Goal: Task Accomplishment & Management: Use online tool/utility

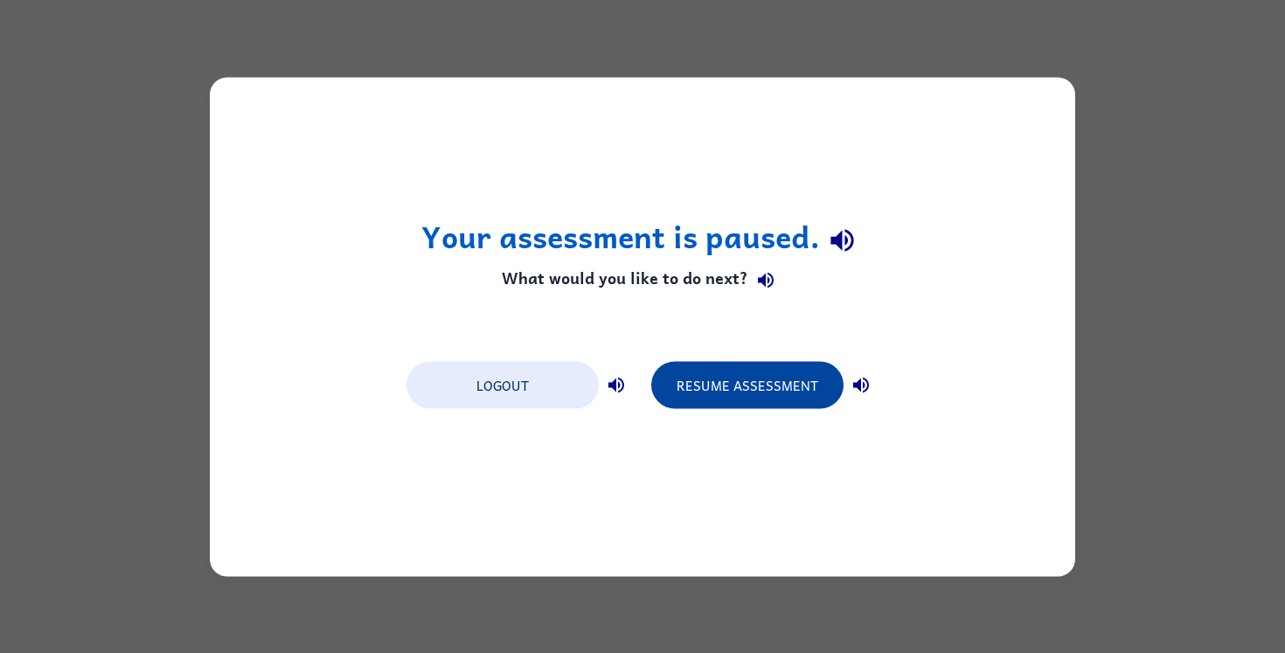
click at [689, 384] on button "Resume Assessment" at bounding box center [747, 384] width 192 height 47
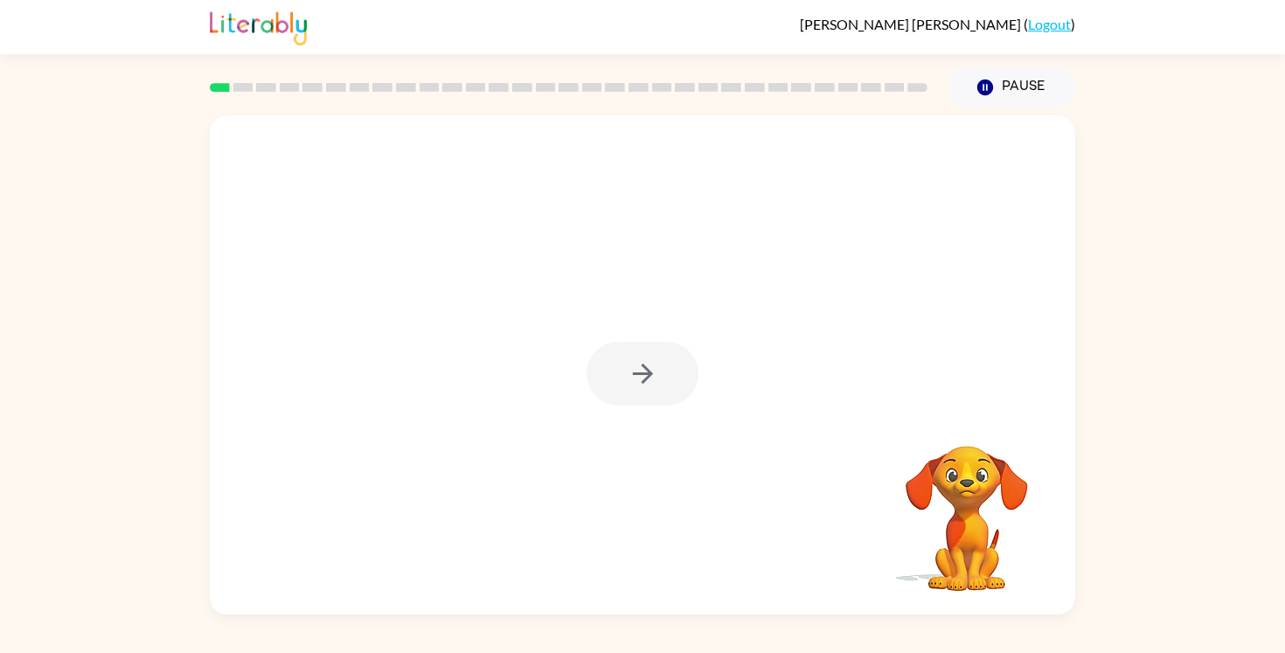
click at [645, 377] on div at bounding box center [642, 374] width 112 height 64
click at [645, 378] on icon "button" at bounding box center [642, 374] width 20 height 20
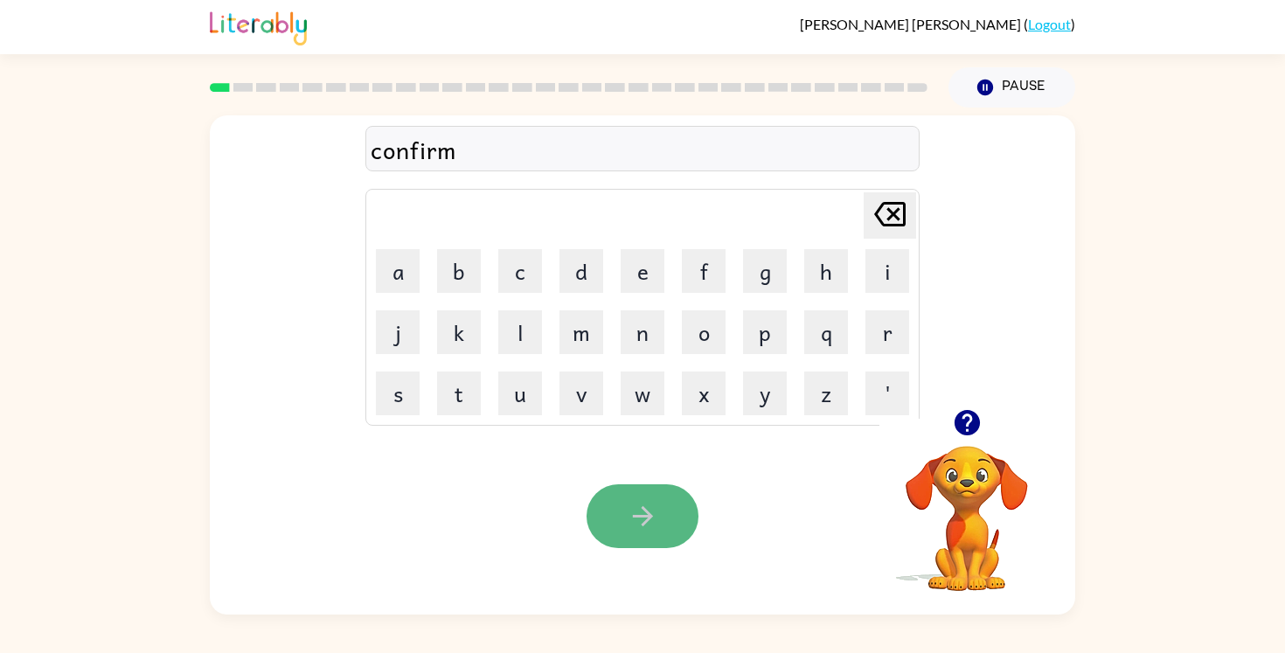
click at [629, 504] on icon "button" at bounding box center [643, 516] width 31 height 31
click at [649, 508] on icon "button" at bounding box center [643, 516] width 31 height 31
click at [646, 489] on button "button" at bounding box center [642, 516] width 112 height 64
click at [657, 519] on button "button" at bounding box center [642, 516] width 112 height 64
click at [647, 516] on icon "button" at bounding box center [642, 516] width 20 height 20
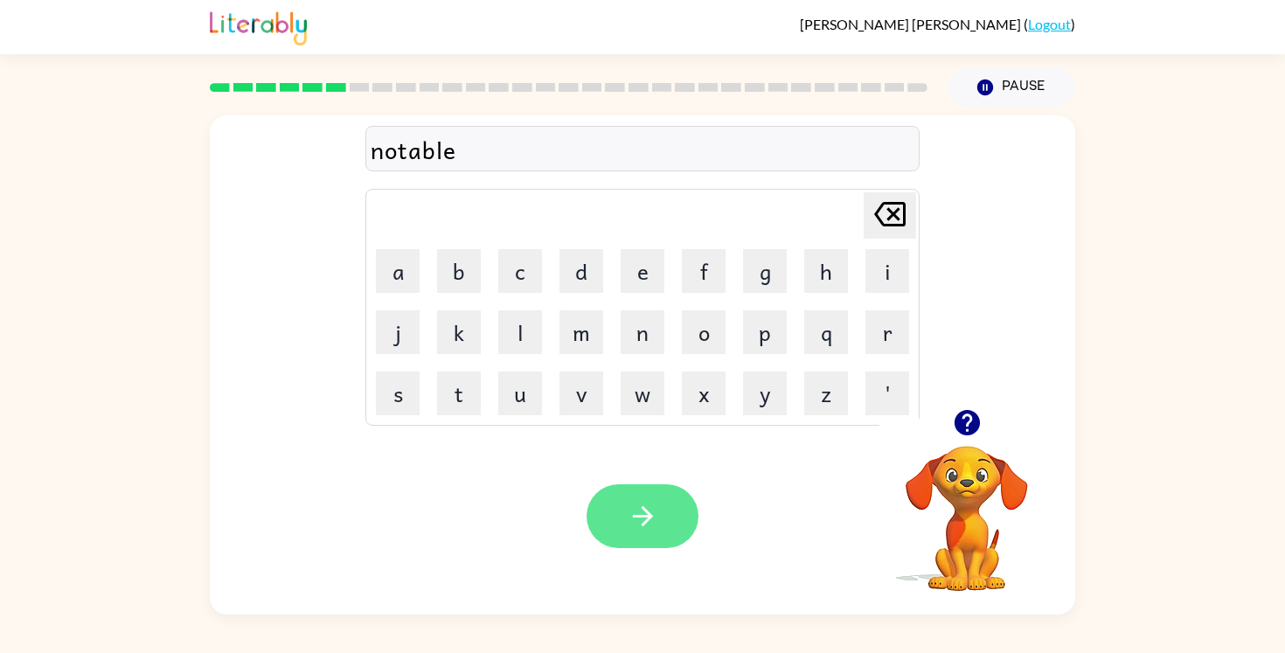
click at [635, 508] on icon "button" at bounding box center [643, 516] width 31 height 31
click at [654, 503] on icon "button" at bounding box center [643, 516] width 31 height 31
click at [646, 497] on button "button" at bounding box center [642, 516] width 112 height 64
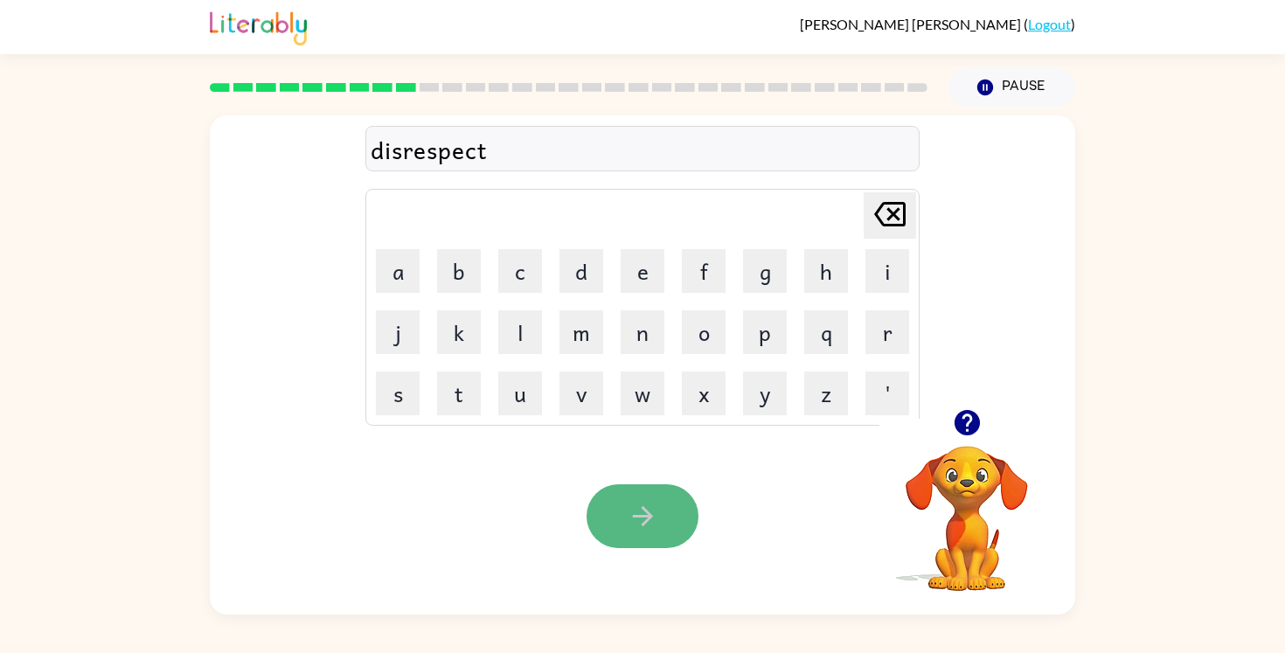
click at [646, 501] on icon "button" at bounding box center [643, 516] width 31 height 31
click at [641, 515] on icon "button" at bounding box center [643, 516] width 31 height 31
click at [630, 503] on icon "button" at bounding box center [643, 516] width 31 height 31
click at [641, 510] on icon "button" at bounding box center [643, 516] width 31 height 31
click at [637, 520] on icon "button" at bounding box center [643, 516] width 31 height 31
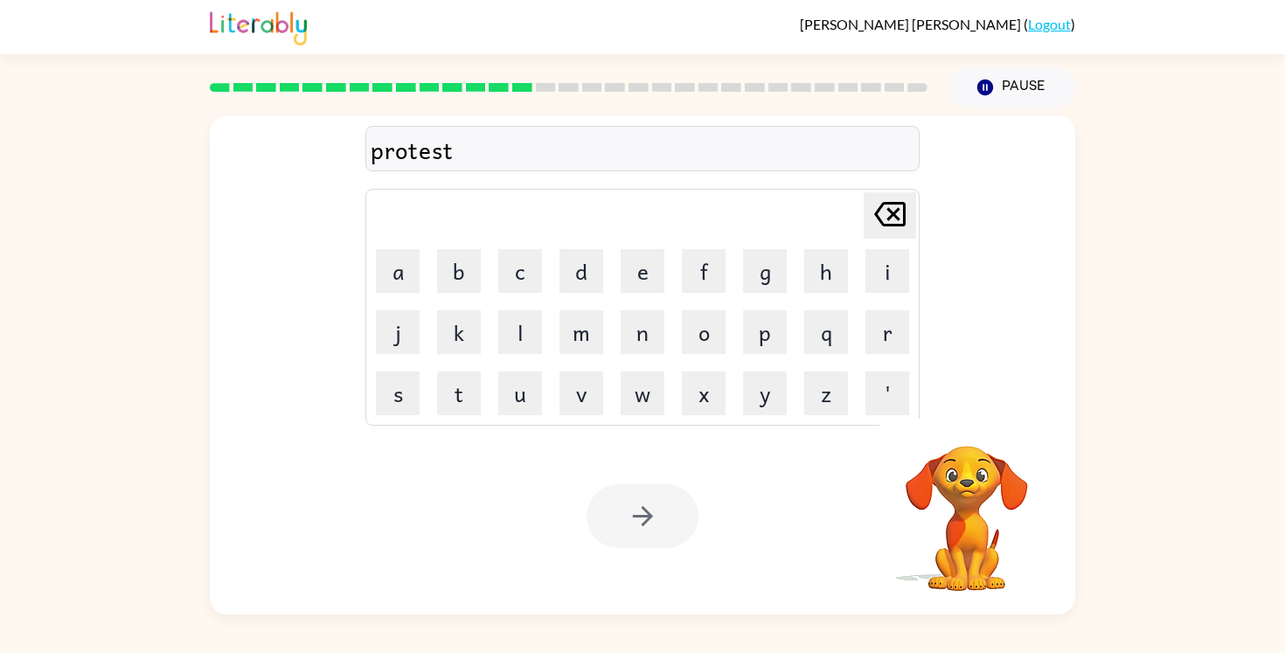
click at [655, 517] on div at bounding box center [642, 516] width 112 height 64
click at [655, 518] on icon "button" at bounding box center [643, 516] width 31 height 31
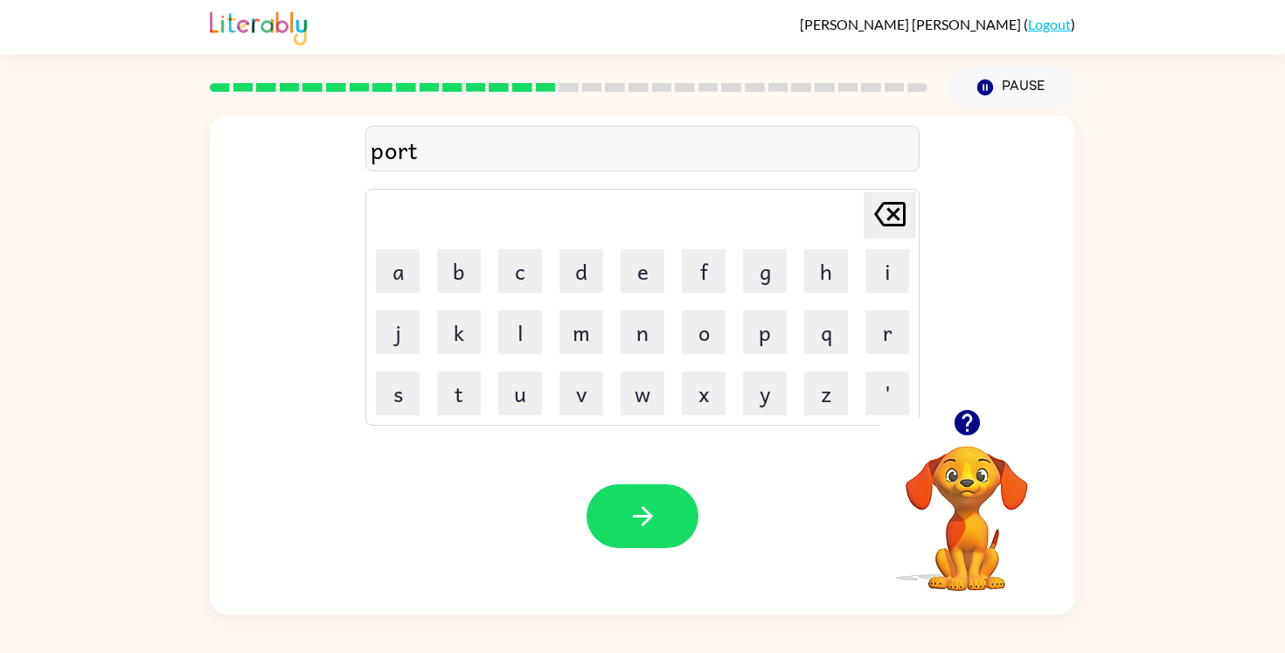
click at [641, 516] on icon "button" at bounding box center [642, 516] width 20 height 20
click at [643, 521] on icon "button" at bounding box center [643, 516] width 31 height 31
click at [647, 523] on icon "button" at bounding box center [643, 516] width 31 height 31
click at [645, 518] on icon "button" at bounding box center [643, 516] width 31 height 31
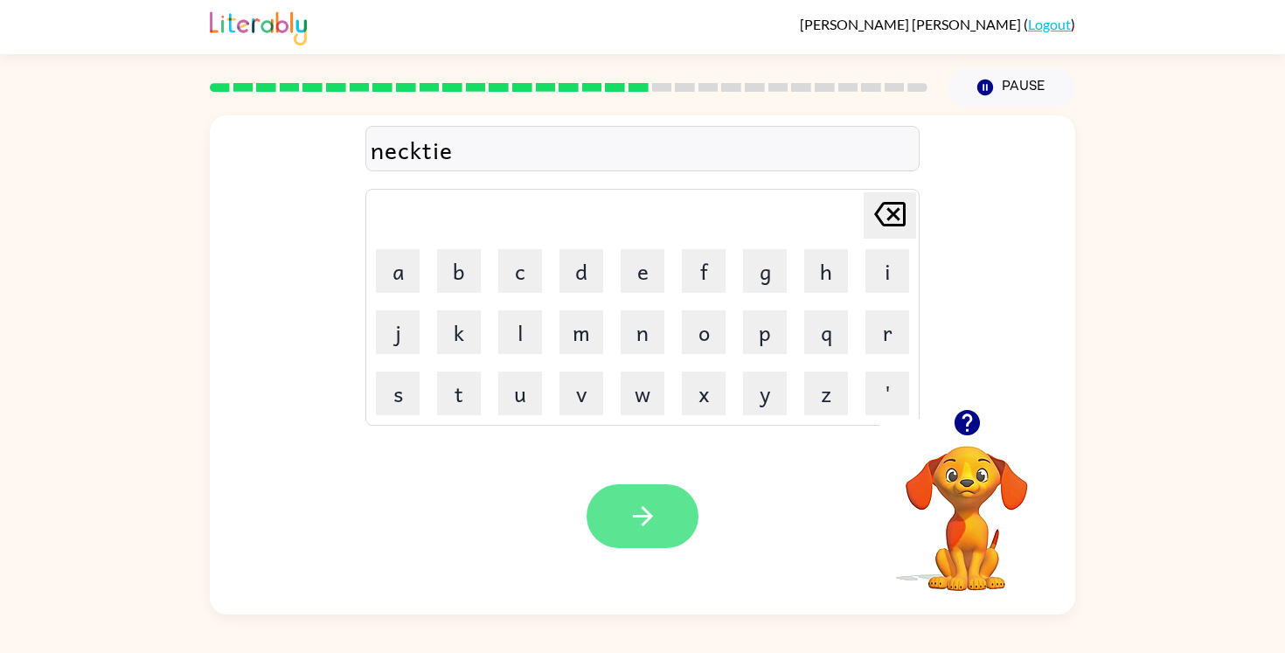
click at [637, 520] on icon "button" at bounding box center [643, 516] width 31 height 31
click at [639, 511] on icon "button" at bounding box center [643, 516] width 31 height 31
click at [639, 514] on icon "button" at bounding box center [643, 516] width 31 height 31
click at [641, 503] on icon "button" at bounding box center [643, 516] width 31 height 31
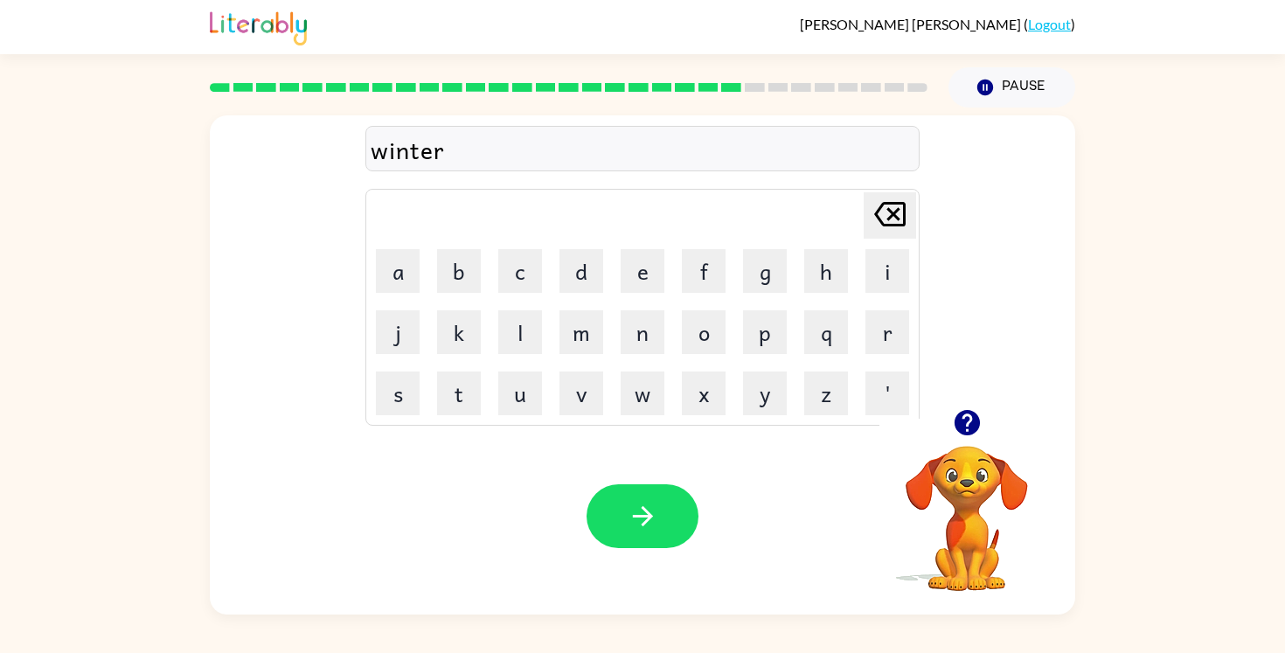
click at [641, 503] on icon "button" at bounding box center [643, 516] width 31 height 31
click at [648, 507] on icon "button" at bounding box center [643, 516] width 31 height 31
click at [642, 506] on icon "button" at bounding box center [643, 516] width 31 height 31
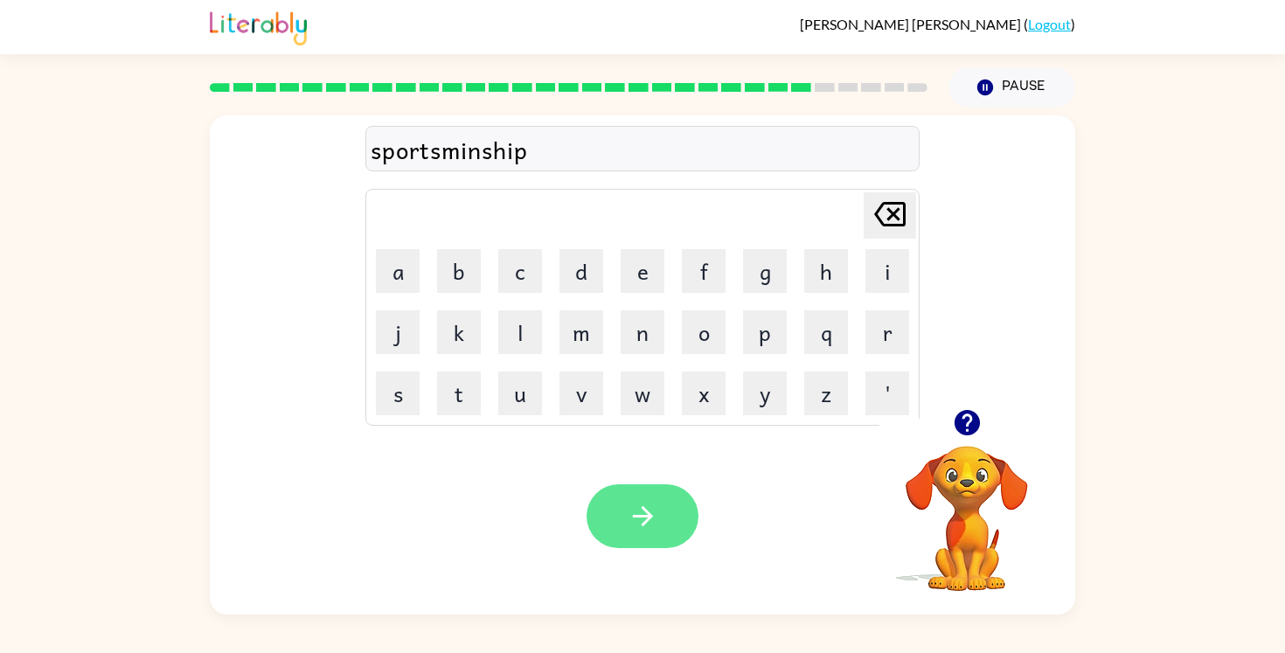
click at [628, 511] on icon "button" at bounding box center [643, 516] width 31 height 31
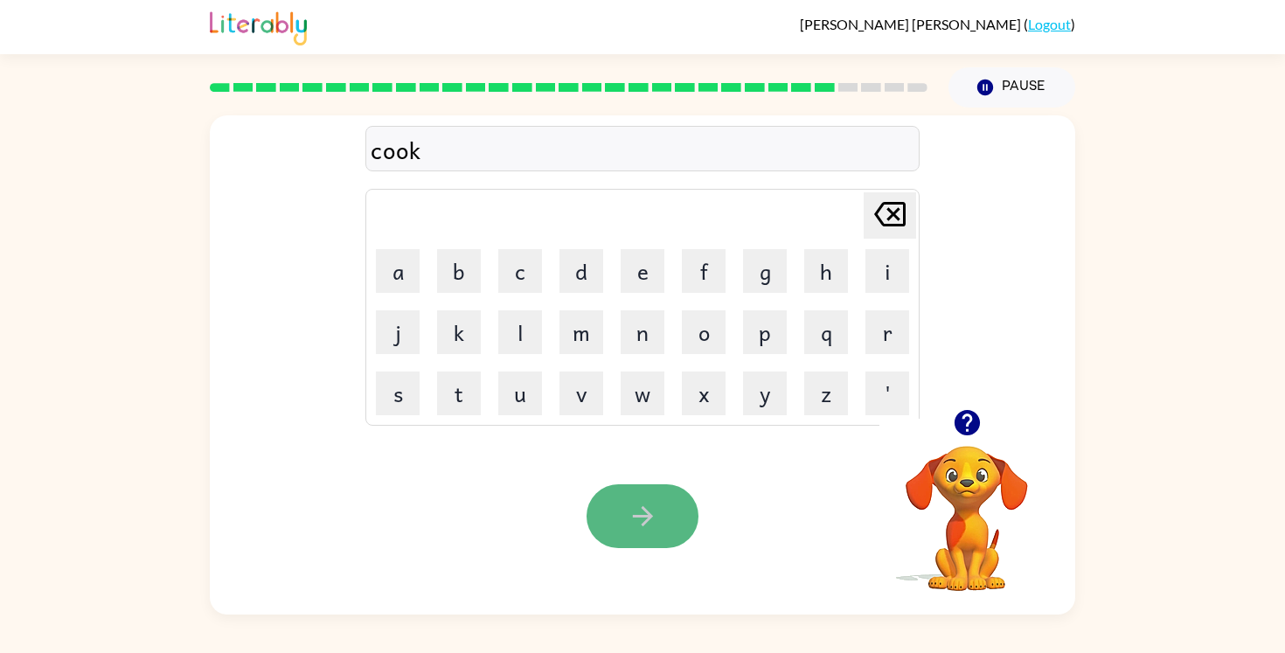
click at [649, 524] on icon "button" at bounding box center [643, 516] width 31 height 31
click at [645, 510] on icon "button" at bounding box center [642, 516] width 20 height 20
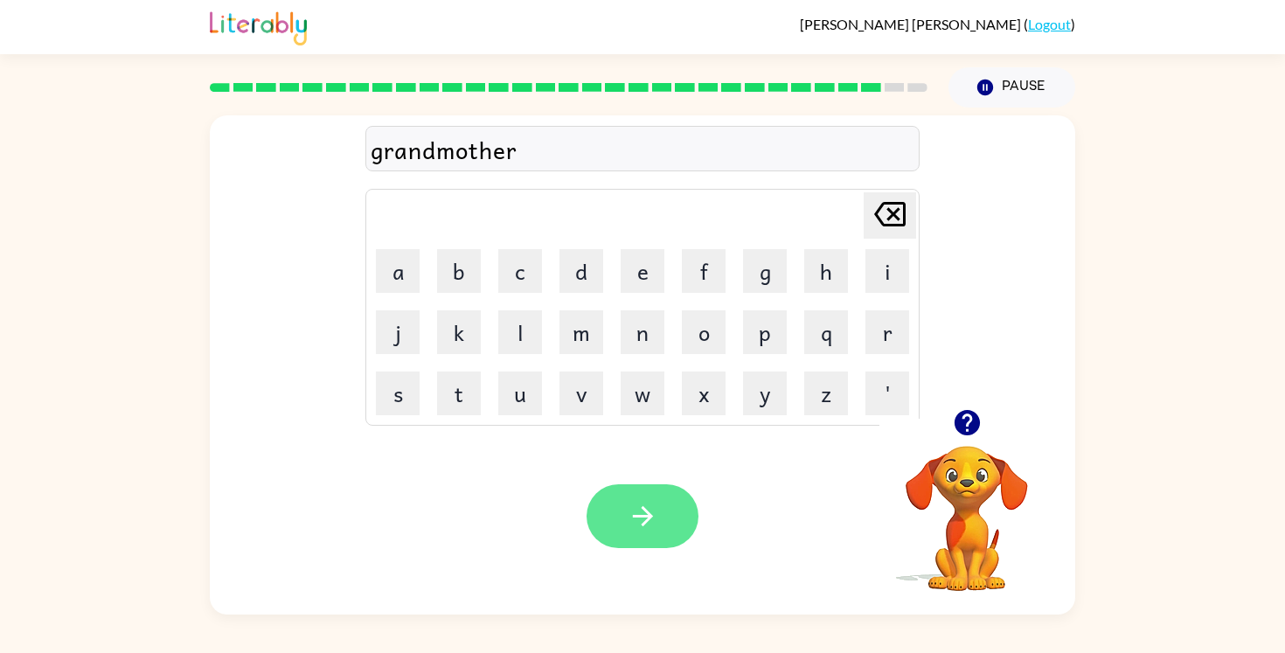
click at [650, 513] on icon "button" at bounding box center [643, 516] width 31 height 31
click at [648, 518] on icon "button" at bounding box center [642, 516] width 20 height 20
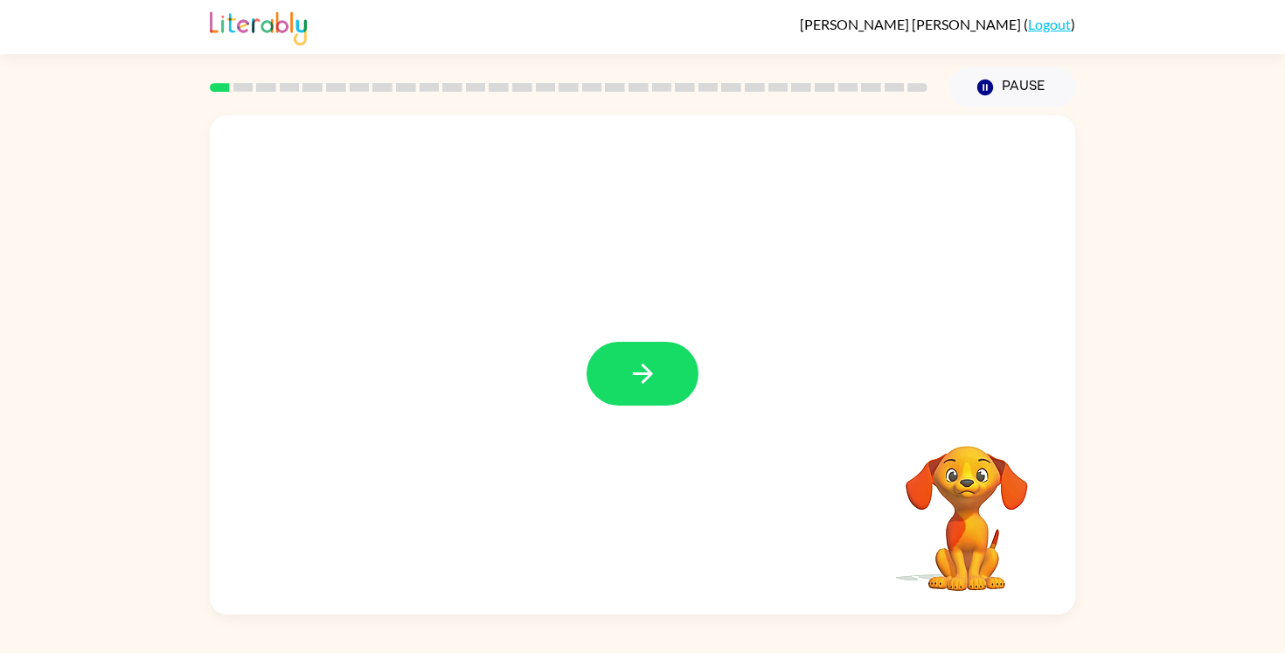
click at [663, 379] on button "button" at bounding box center [642, 374] width 112 height 64
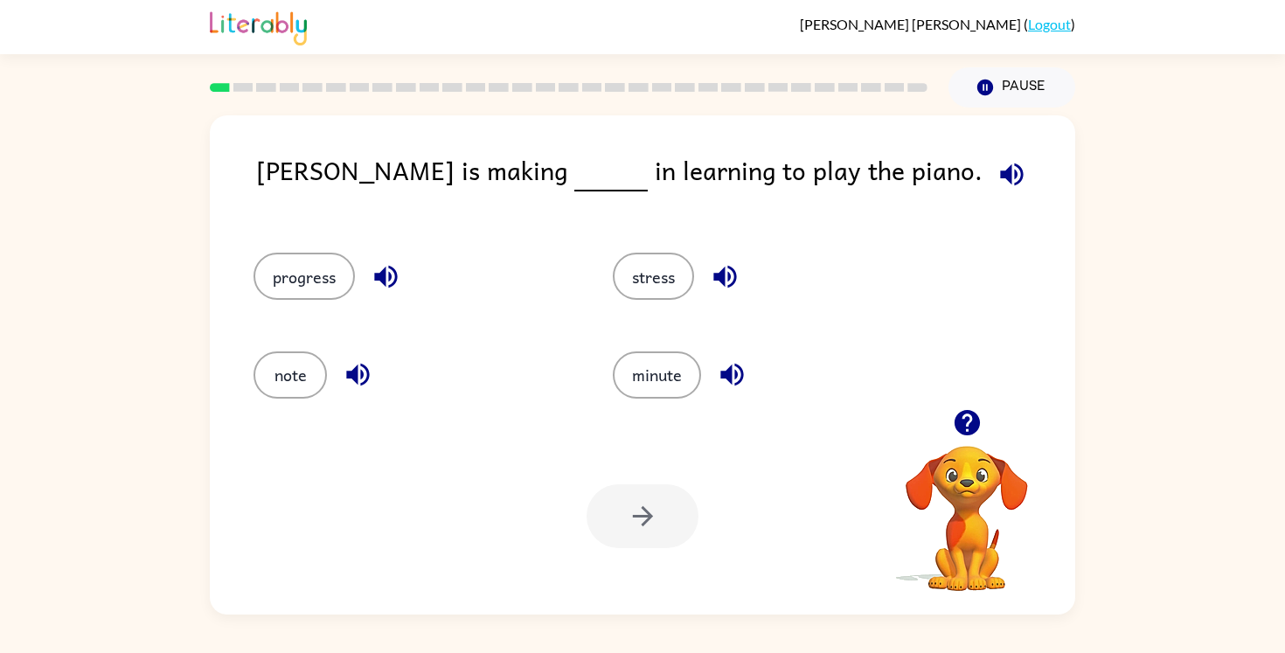
click at [1000, 174] on icon "button" at bounding box center [1011, 174] width 23 height 23
click at [271, 276] on button "progress" at bounding box center [303, 276] width 101 height 47
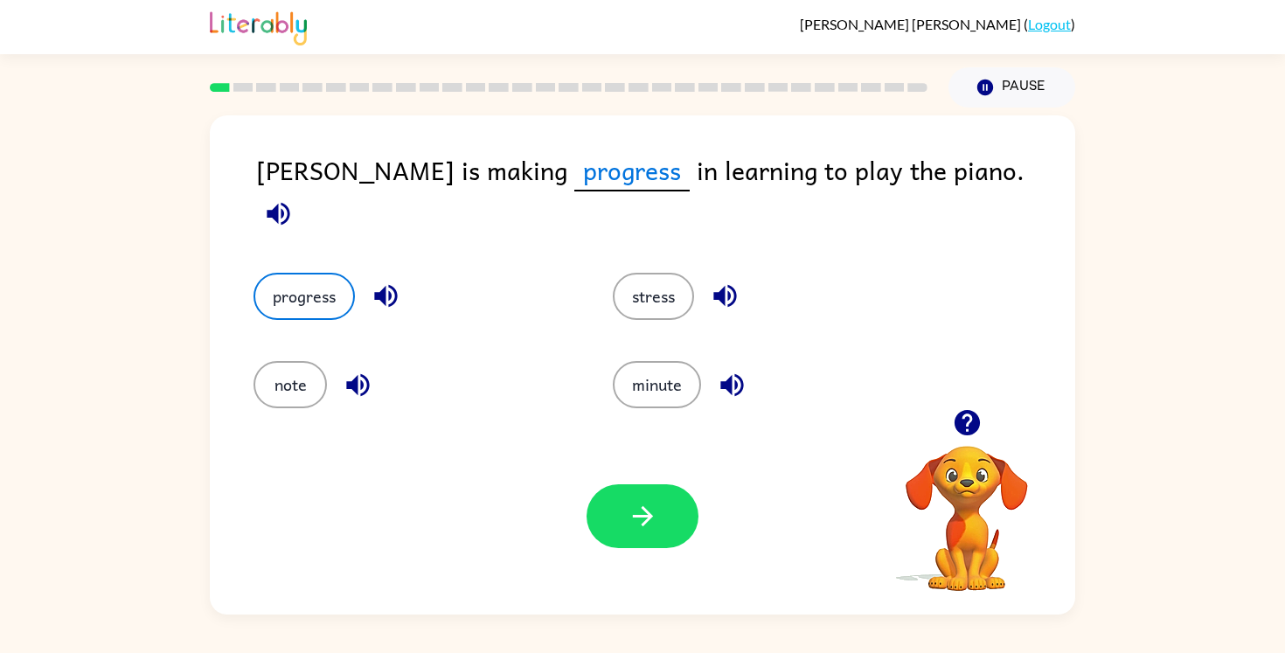
click at [294, 198] on icon "button" at bounding box center [278, 213] width 31 height 31
click at [623, 517] on button "button" at bounding box center [642, 516] width 112 height 64
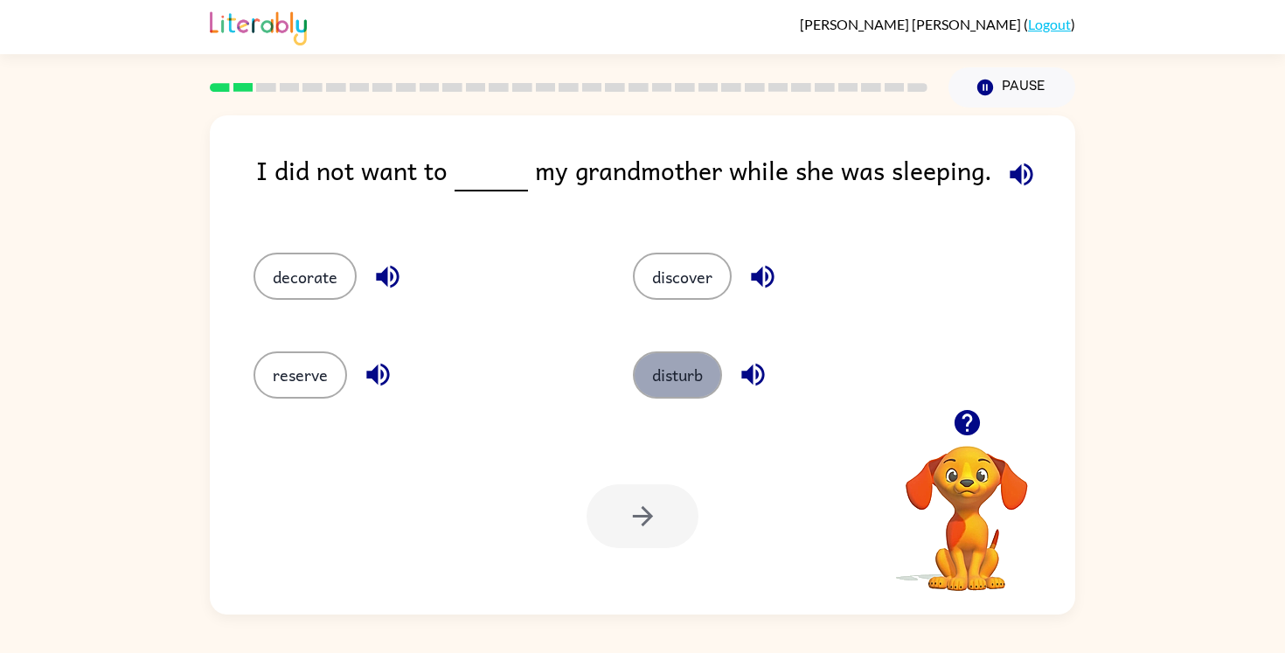
click at [670, 392] on button "disturb" at bounding box center [677, 374] width 89 height 47
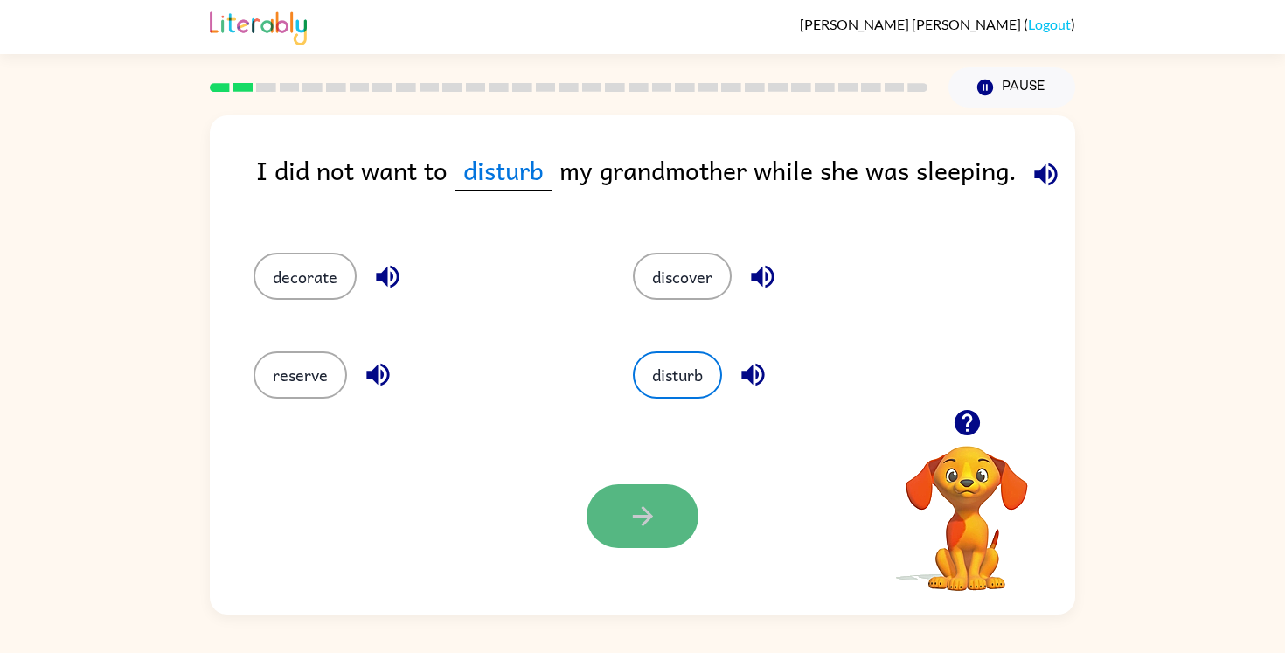
click at [635, 507] on icon "button" at bounding box center [643, 516] width 31 height 31
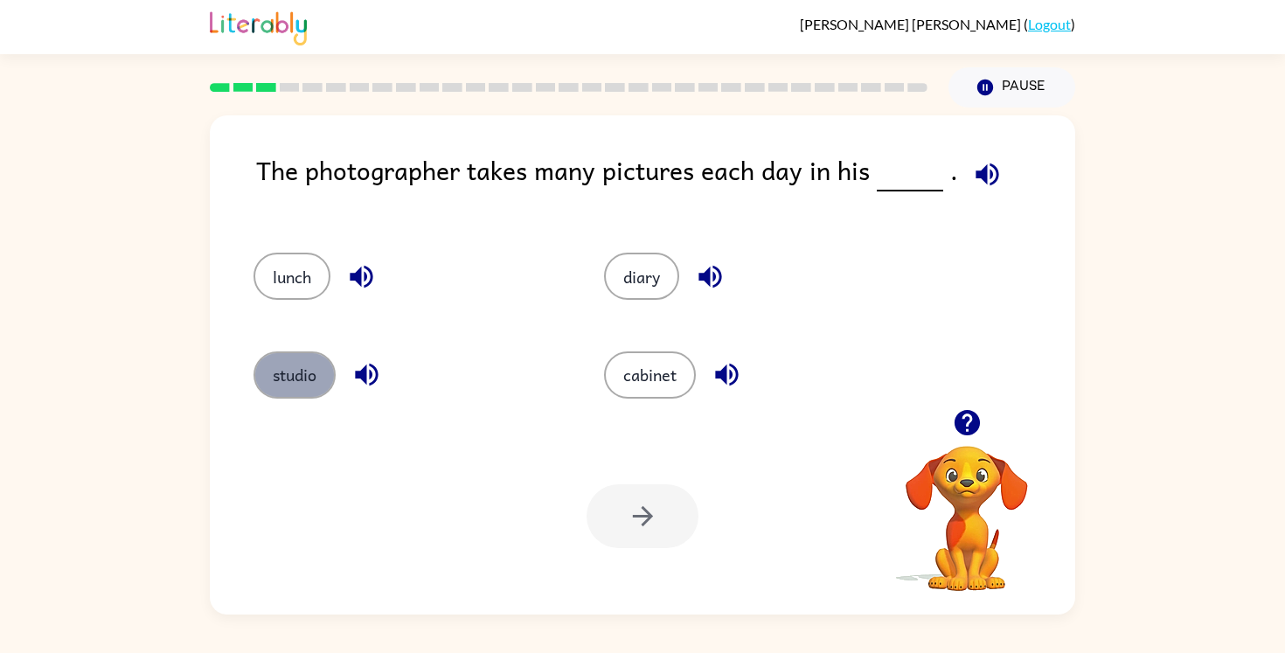
click at [306, 378] on button "studio" at bounding box center [294, 374] width 82 height 47
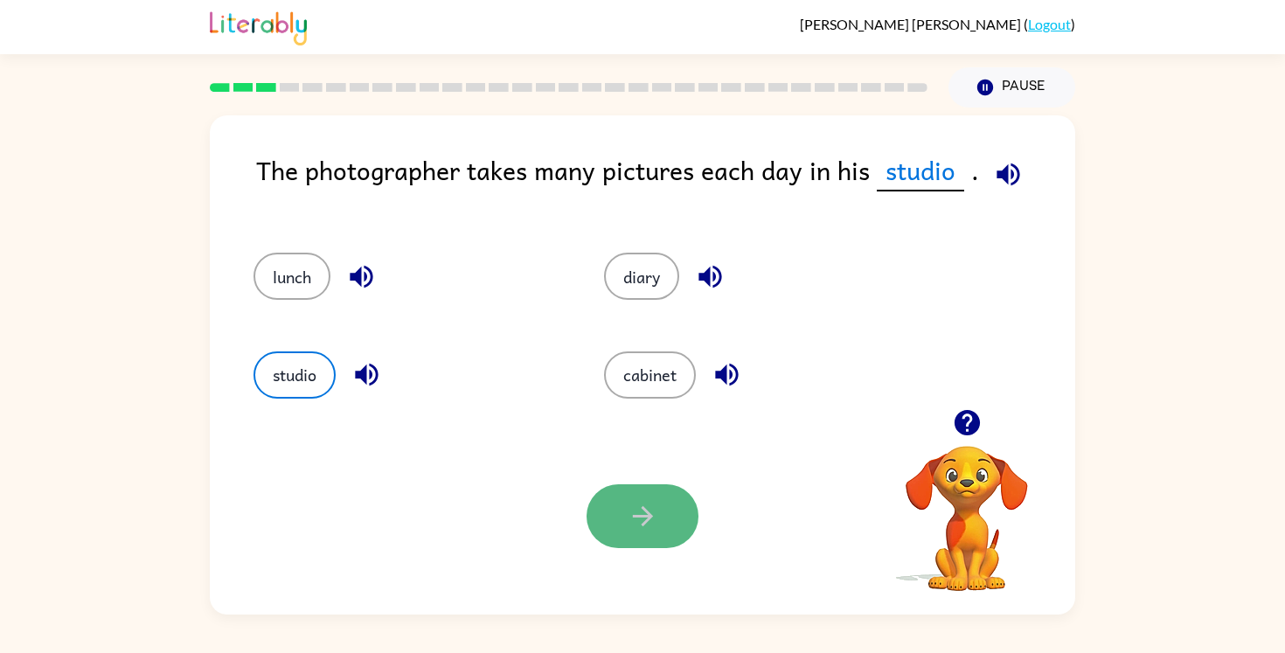
click at [628, 511] on icon "button" at bounding box center [643, 516] width 31 height 31
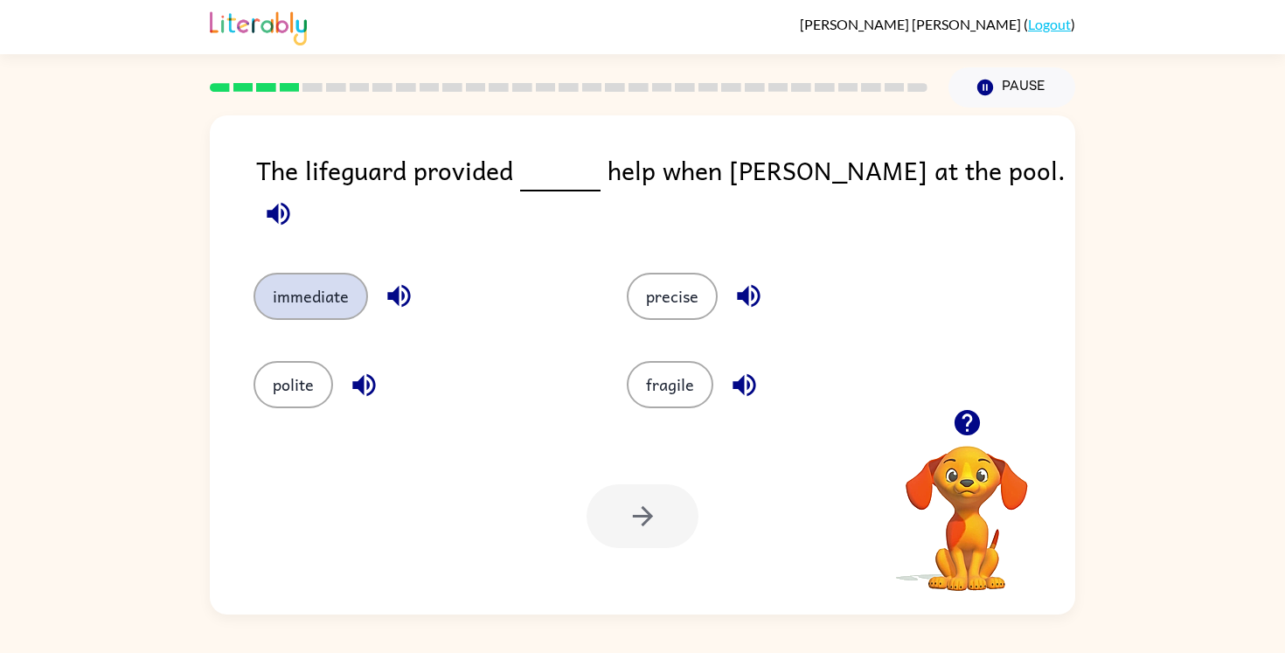
click at [281, 273] on button "immediate" at bounding box center [310, 296] width 114 height 47
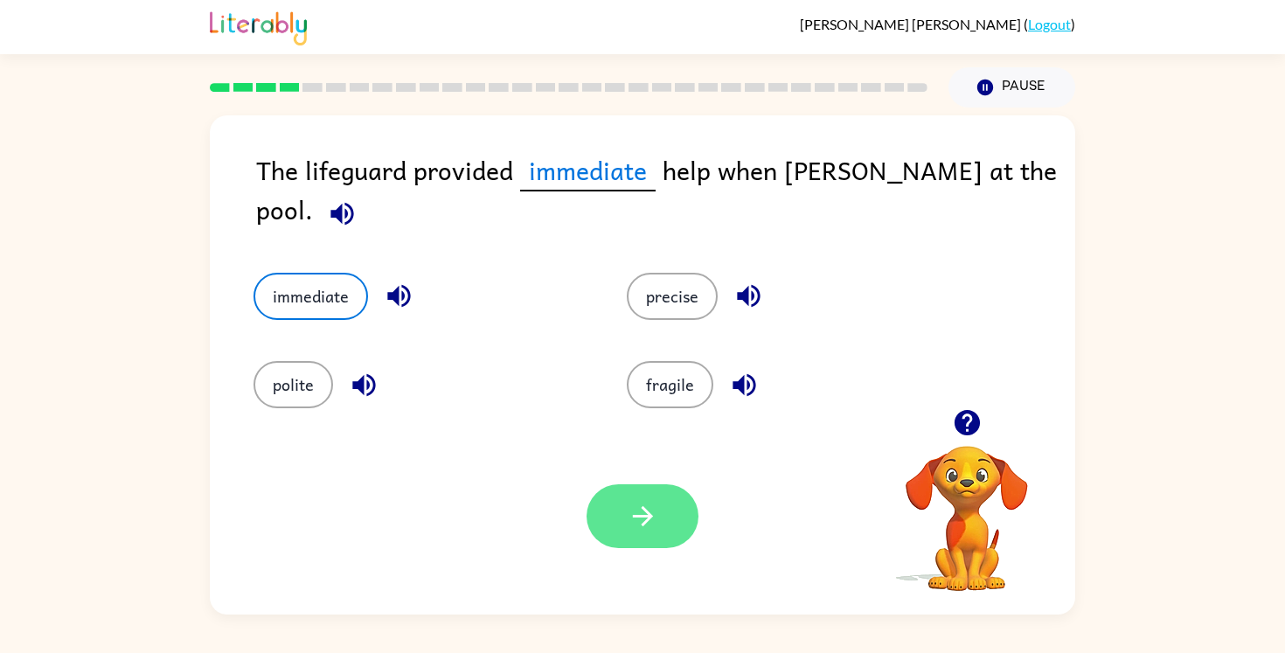
click at [622, 502] on button "button" at bounding box center [642, 516] width 112 height 64
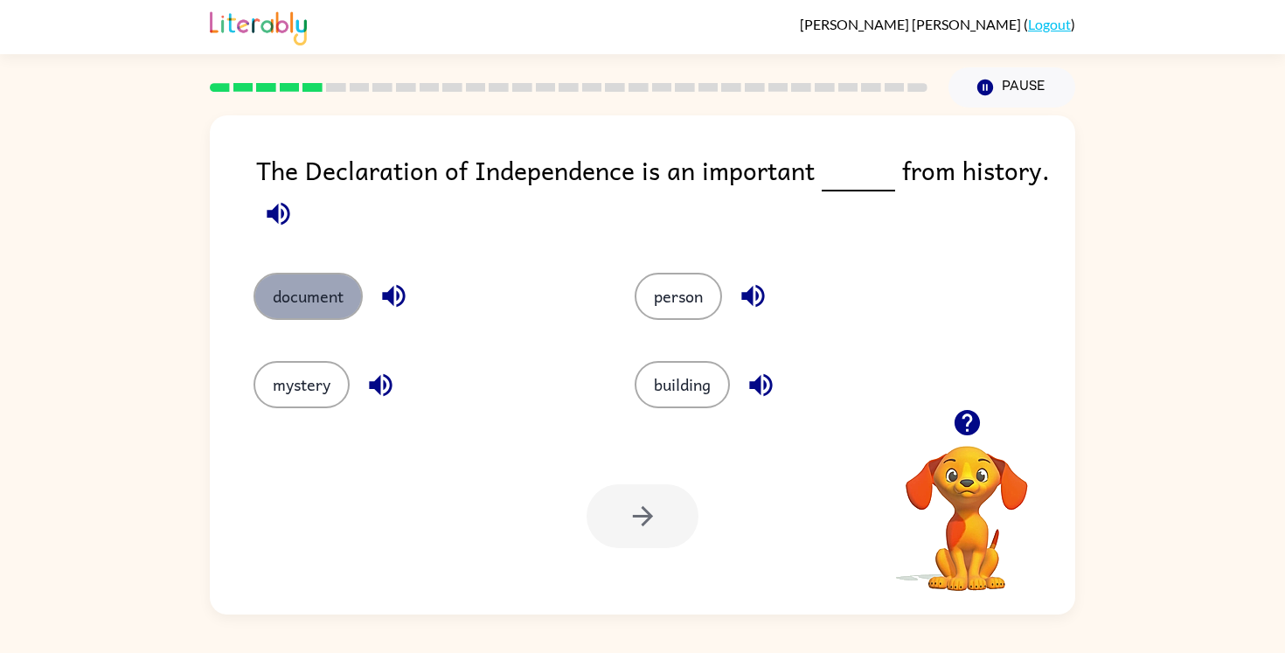
click at [271, 290] on button "document" at bounding box center [307, 296] width 109 height 47
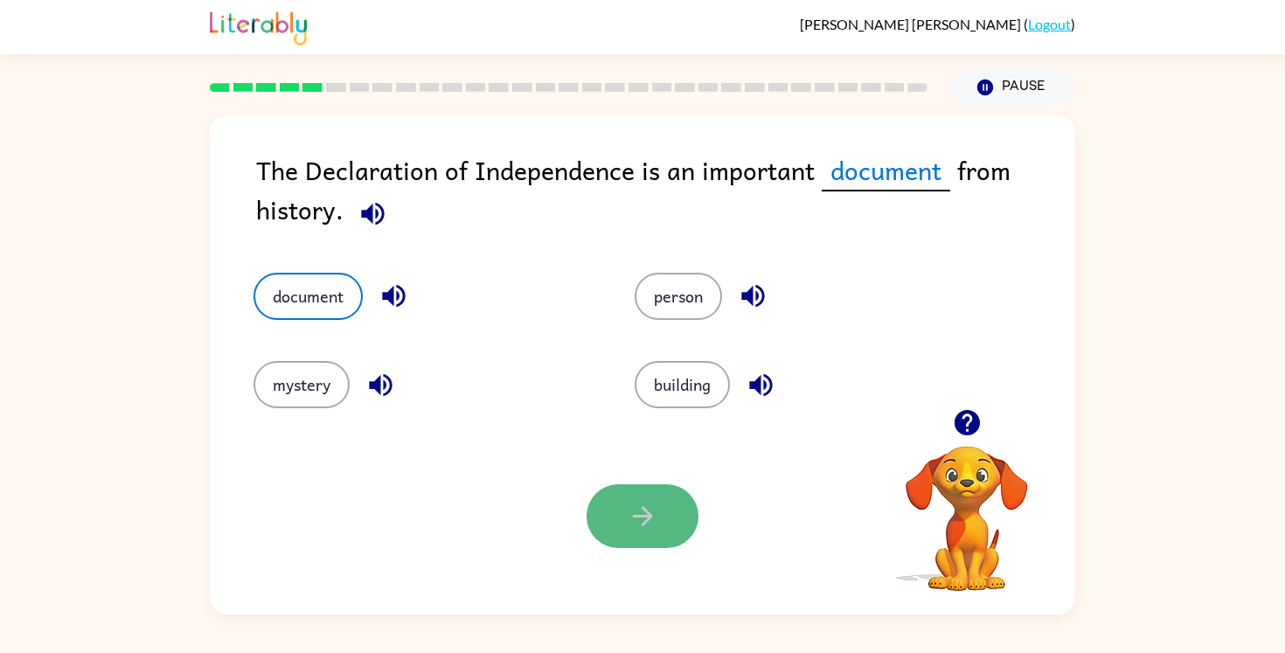
click at [645, 508] on icon "button" at bounding box center [643, 516] width 31 height 31
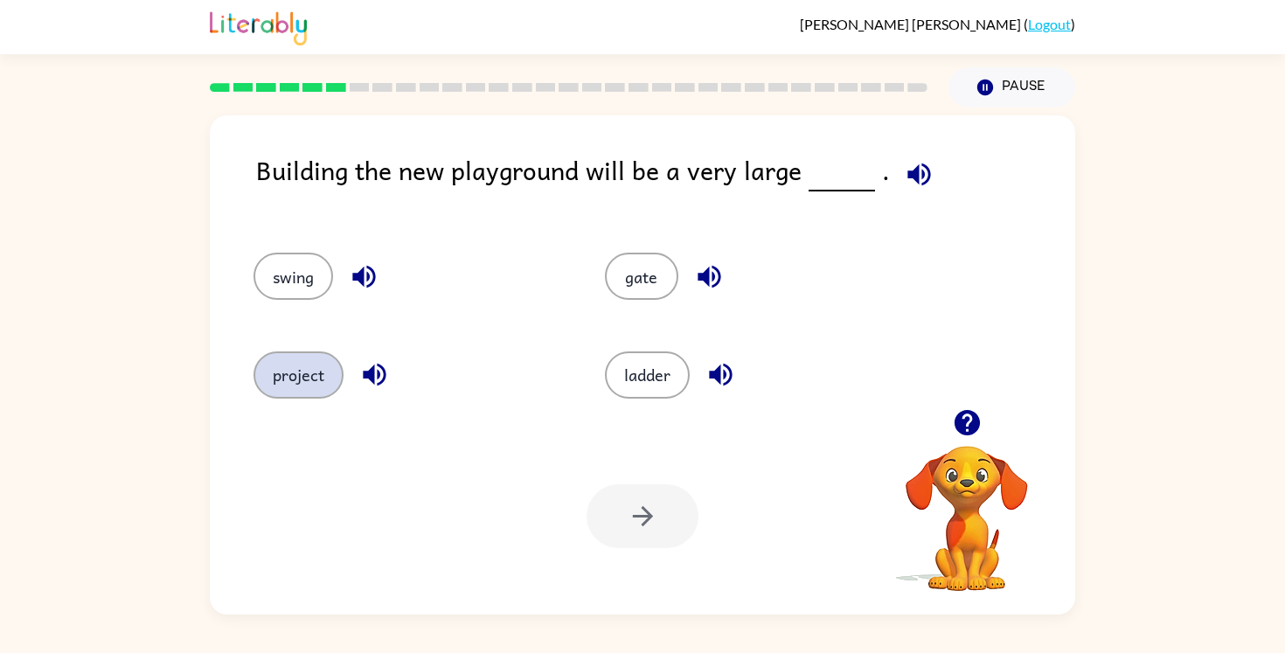
click at [311, 370] on button "project" at bounding box center [298, 374] width 90 height 47
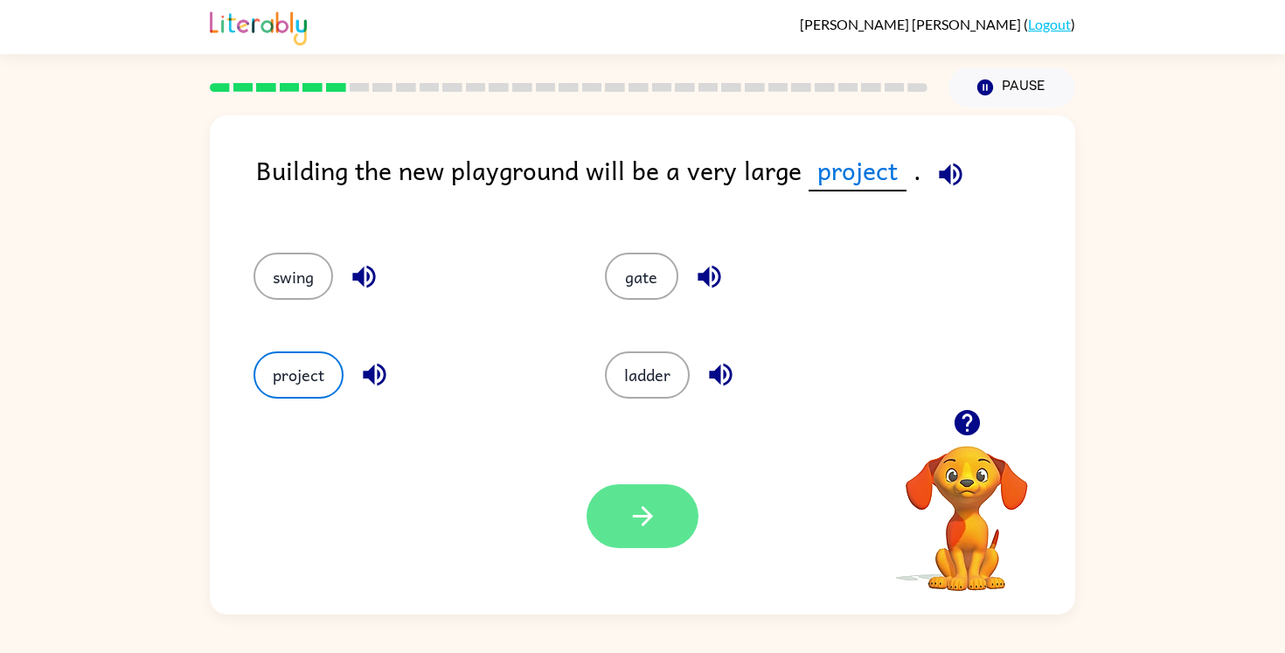
click at [644, 510] on icon "button" at bounding box center [642, 516] width 20 height 20
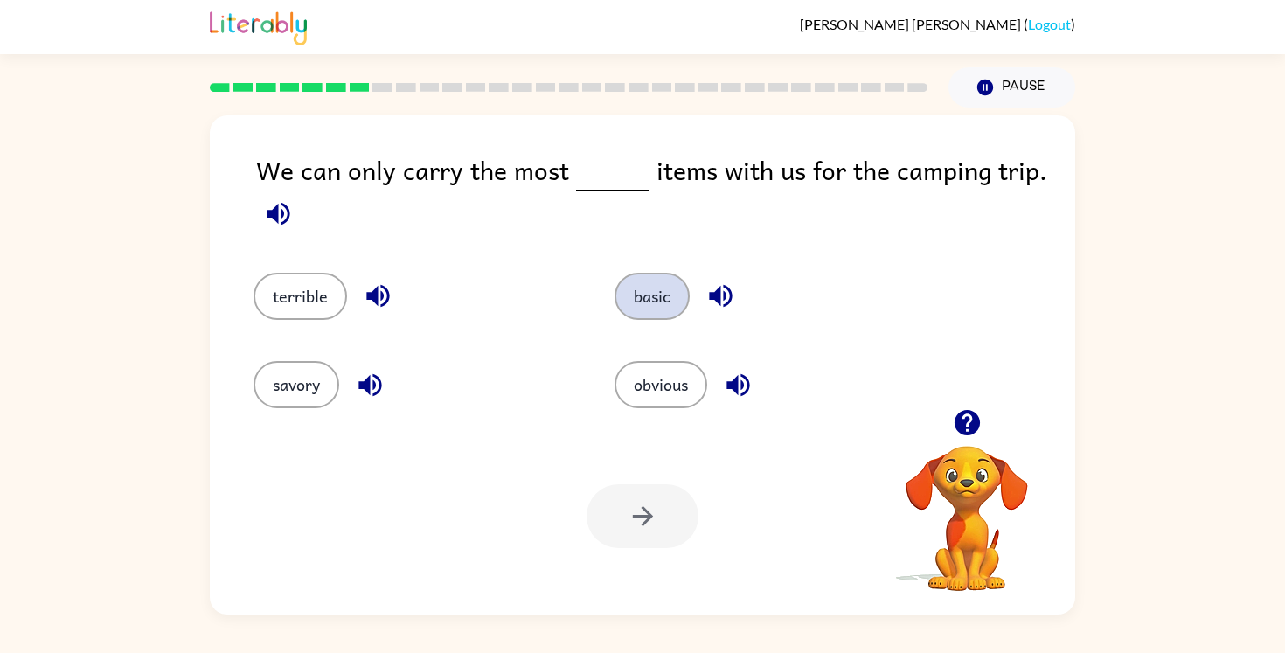
click at [668, 300] on button "basic" at bounding box center [651, 296] width 75 height 47
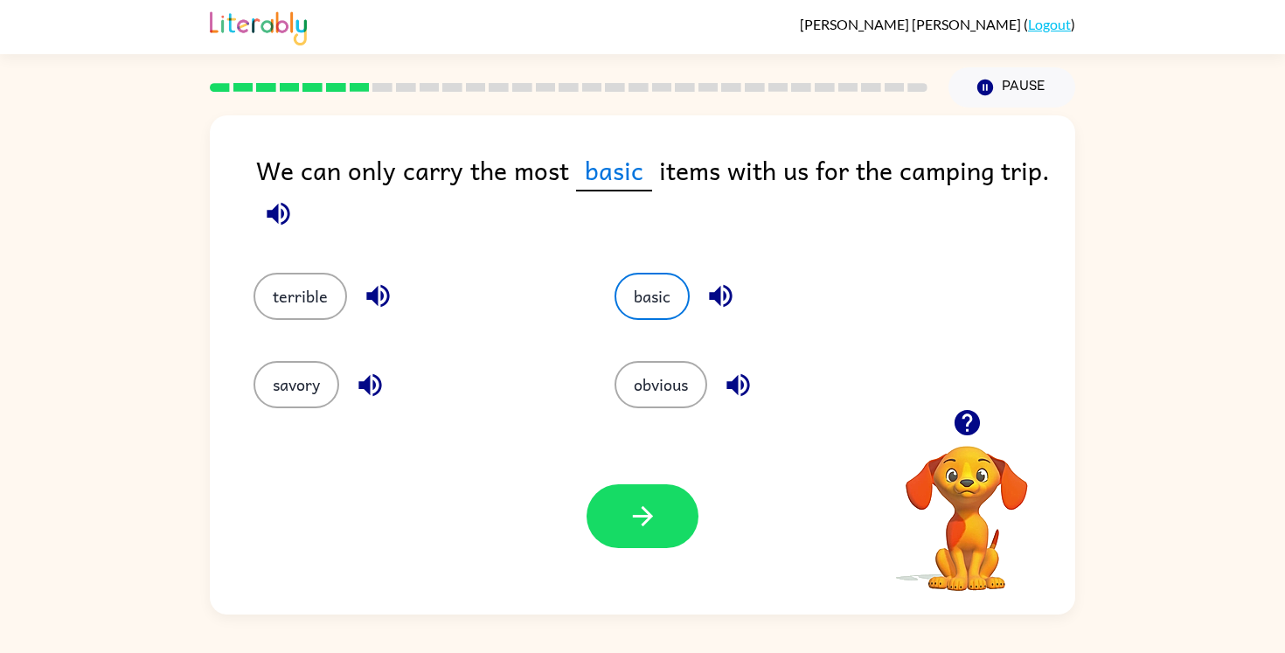
click at [638, 477] on div "Your browser must support playing .mp4 files to use Literably. Please try using…" at bounding box center [642, 516] width 865 height 197
click at [636, 510] on icon "button" at bounding box center [643, 516] width 31 height 31
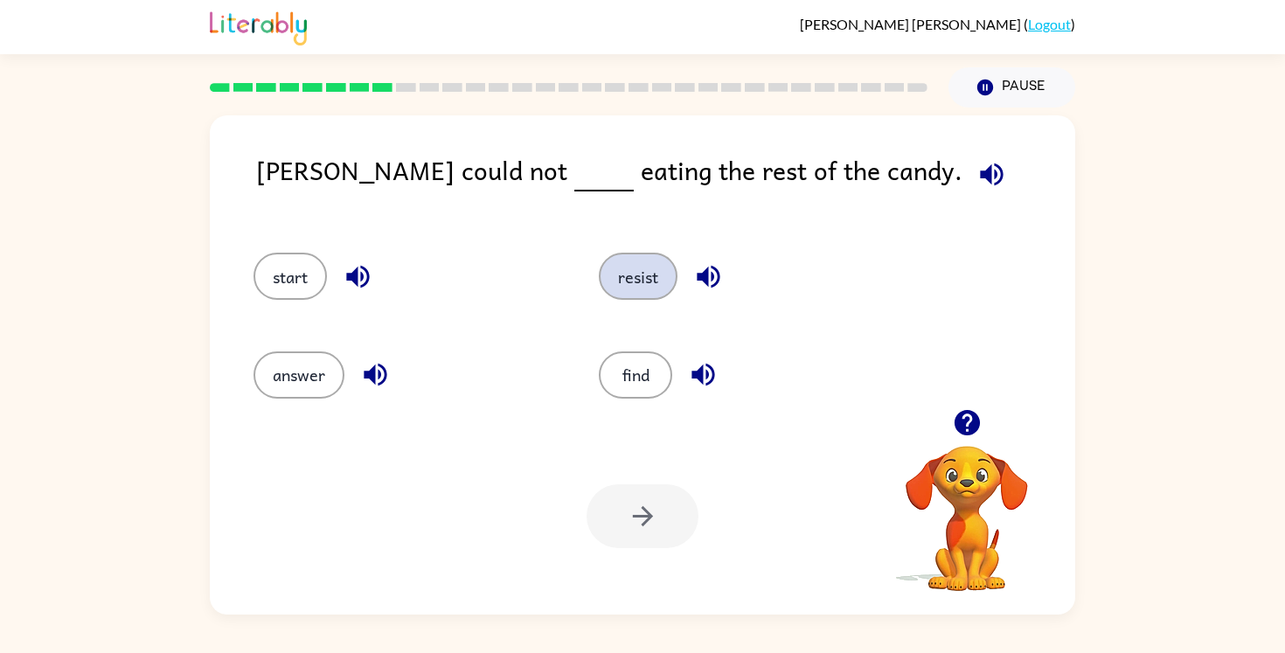
click at [651, 273] on button "resist" at bounding box center [638, 276] width 79 height 47
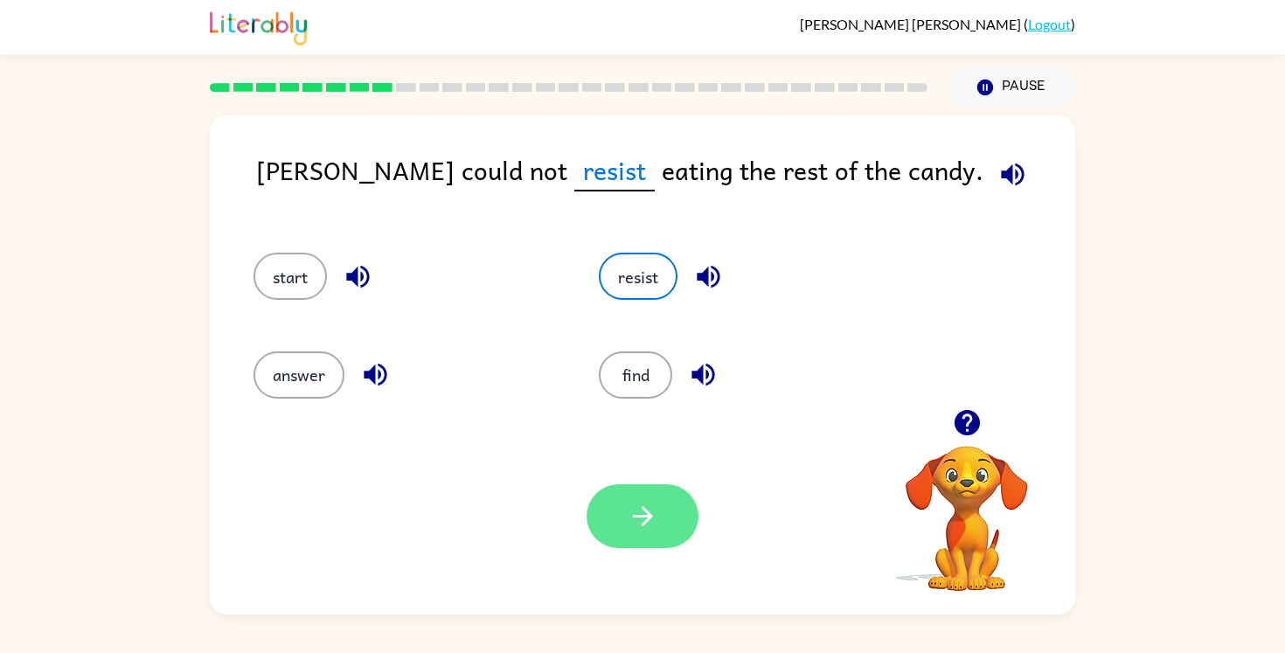
click at [641, 502] on icon "button" at bounding box center [643, 516] width 31 height 31
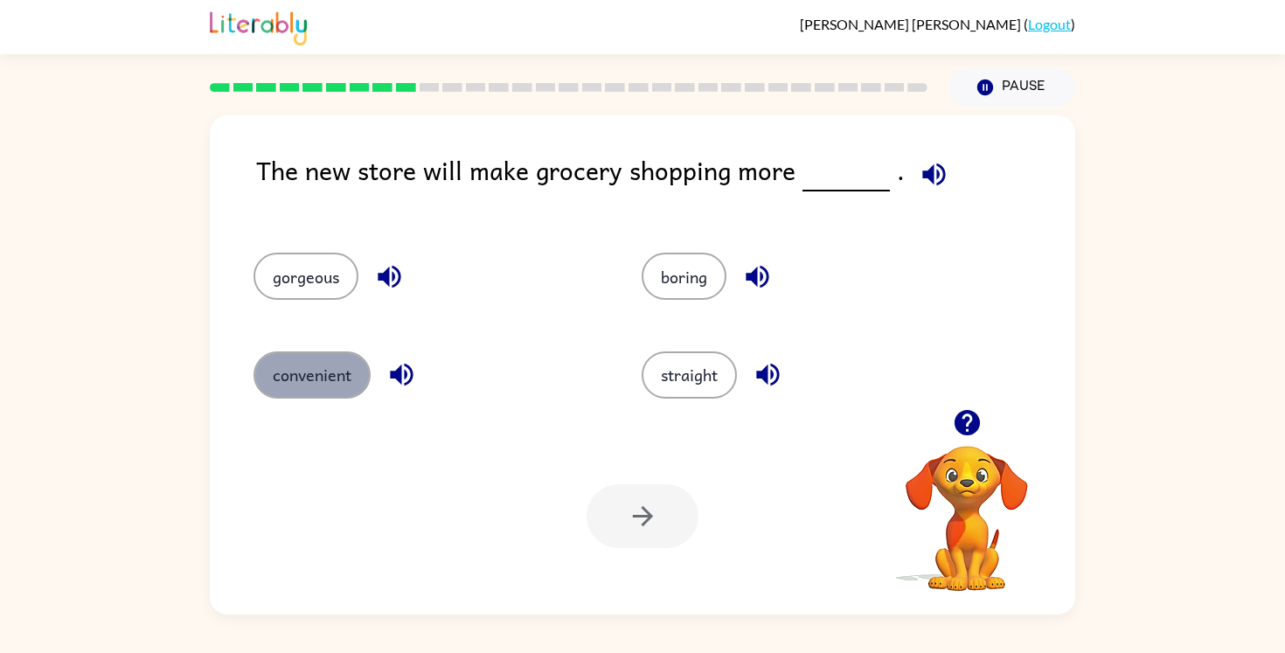
click at [323, 361] on button "convenient" at bounding box center [311, 374] width 117 height 47
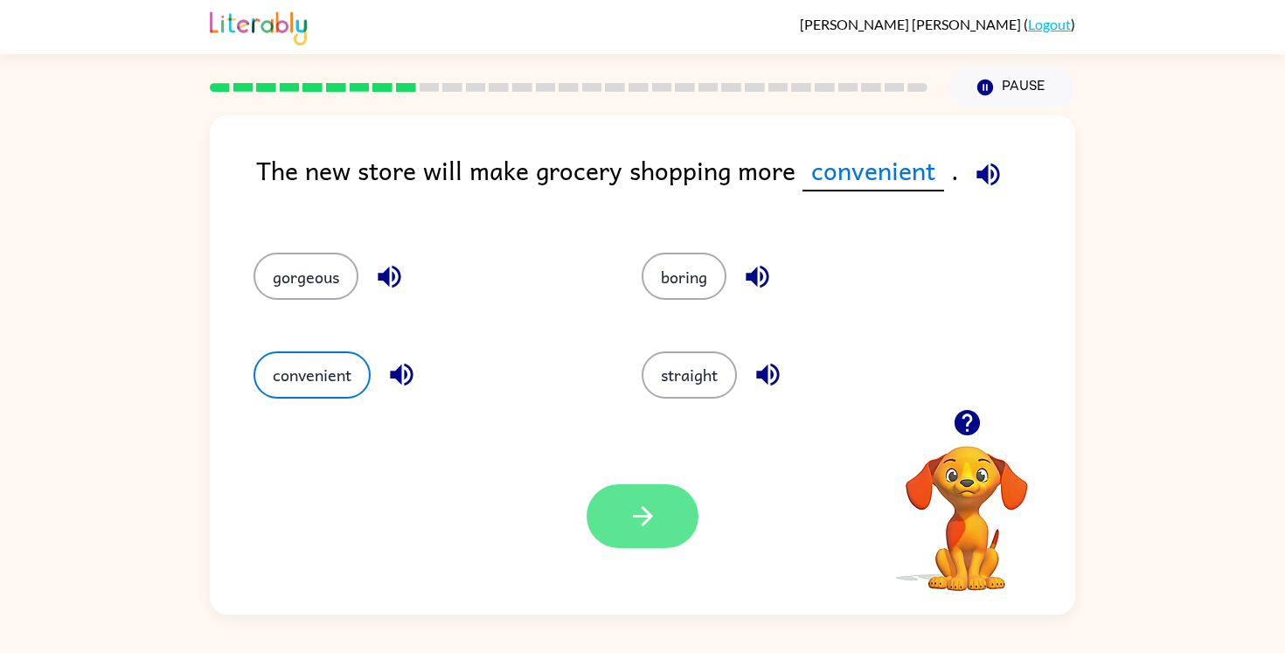
click at [646, 502] on icon "button" at bounding box center [643, 516] width 31 height 31
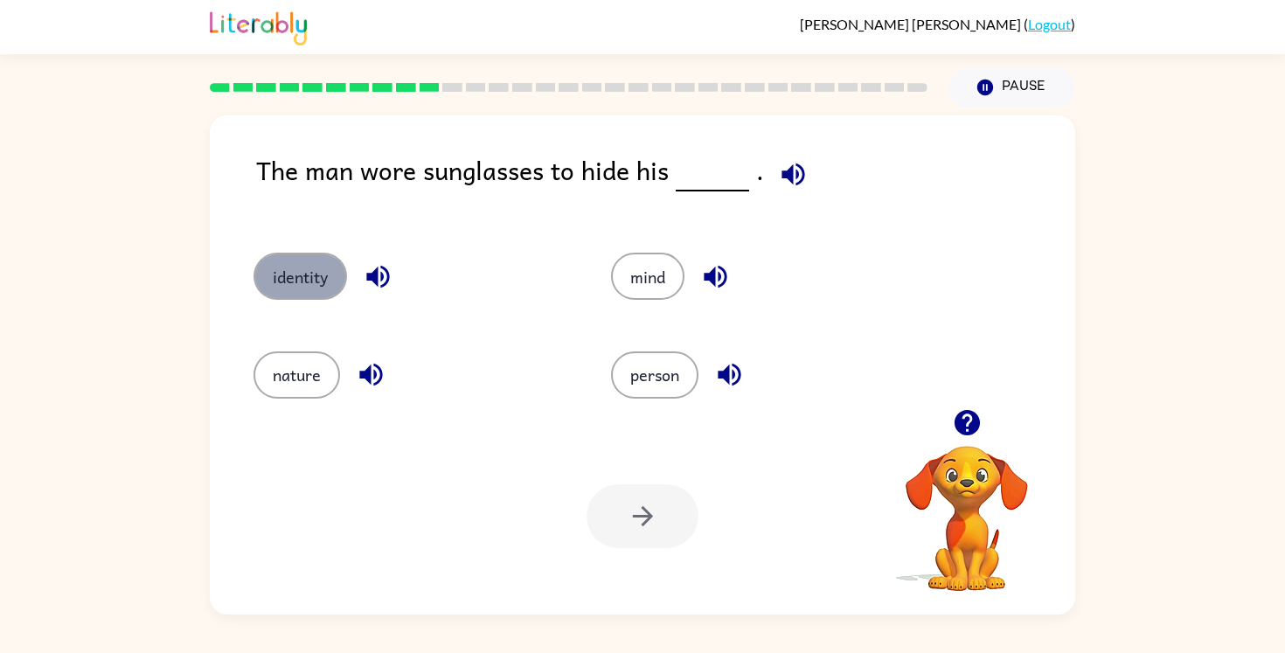
click at [303, 264] on button "identity" at bounding box center [300, 276] width 94 height 47
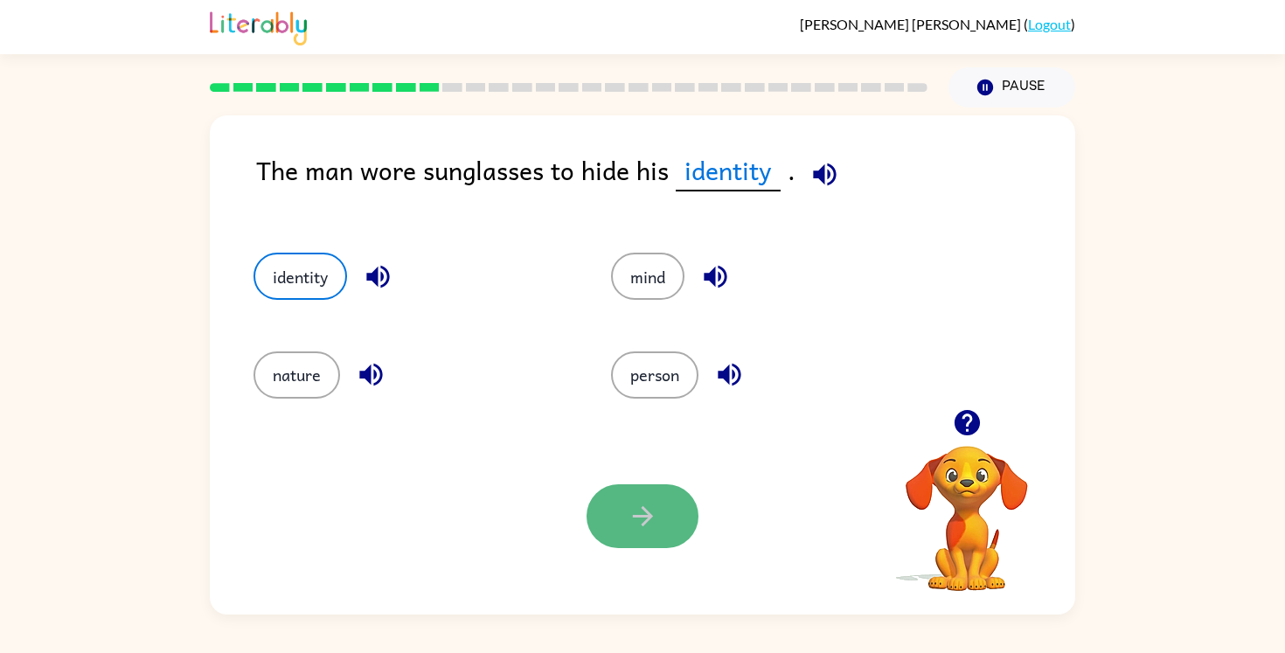
click at [641, 525] on icon "button" at bounding box center [642, 516] width 20 height 20
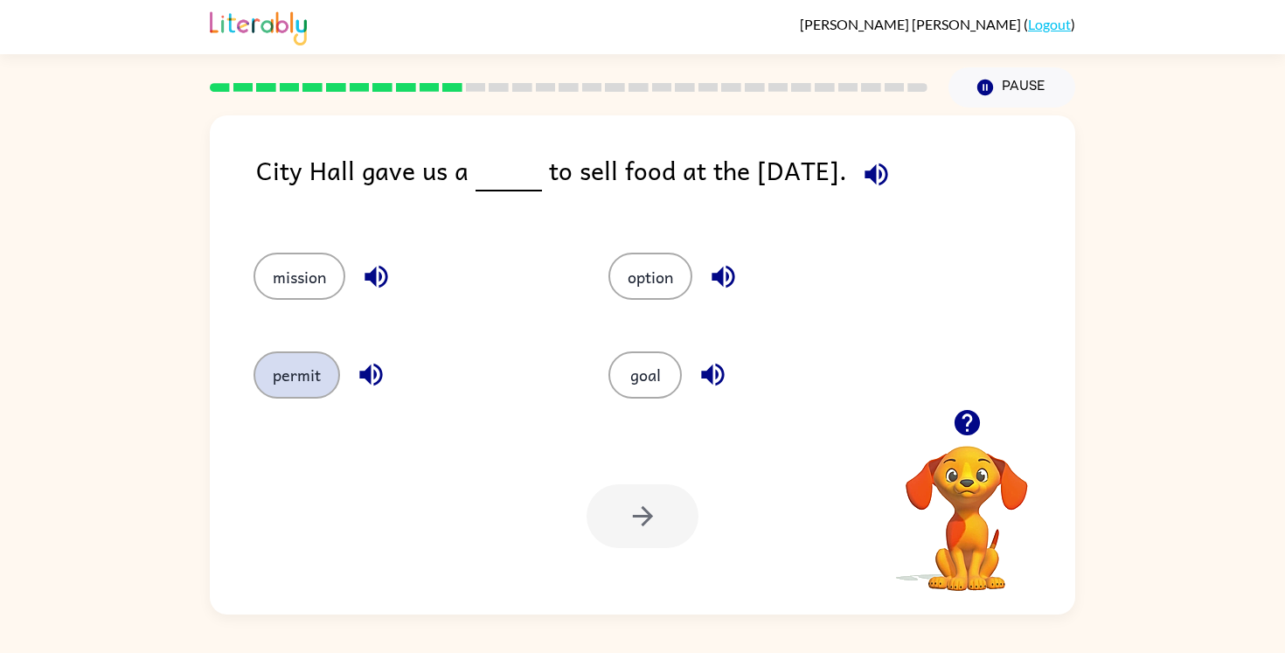
click at [273, 378] on button "permit" at bounding box center [296, 374] width 87 height 47
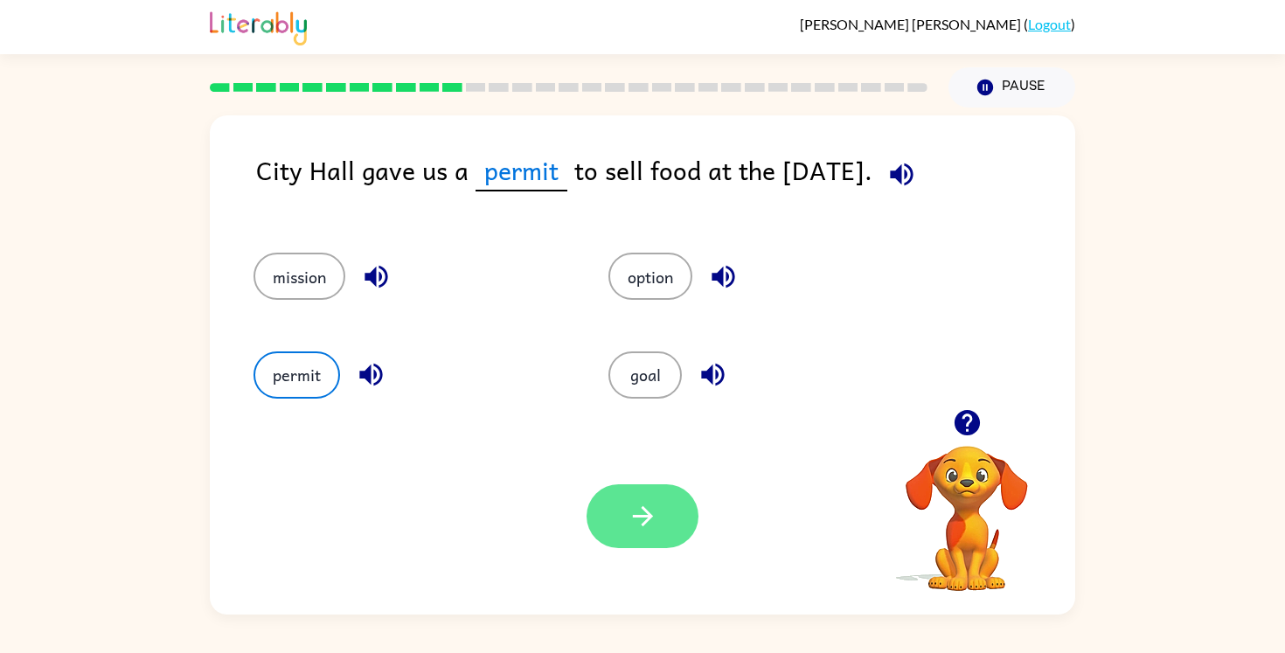
click at [636, 503] on icon "button" at bounding box center [643, 516] width 31 height 31
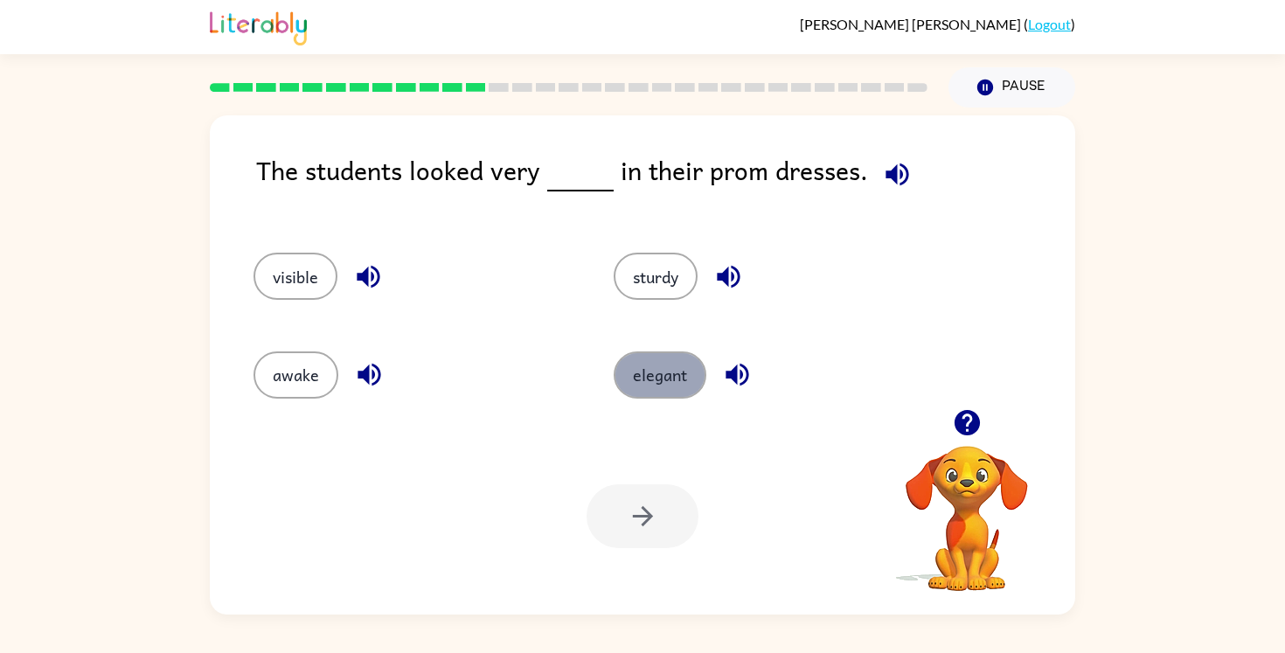
click at [656, 371] on button "elegant" at bounding box center [660, 374] width 93 height 47
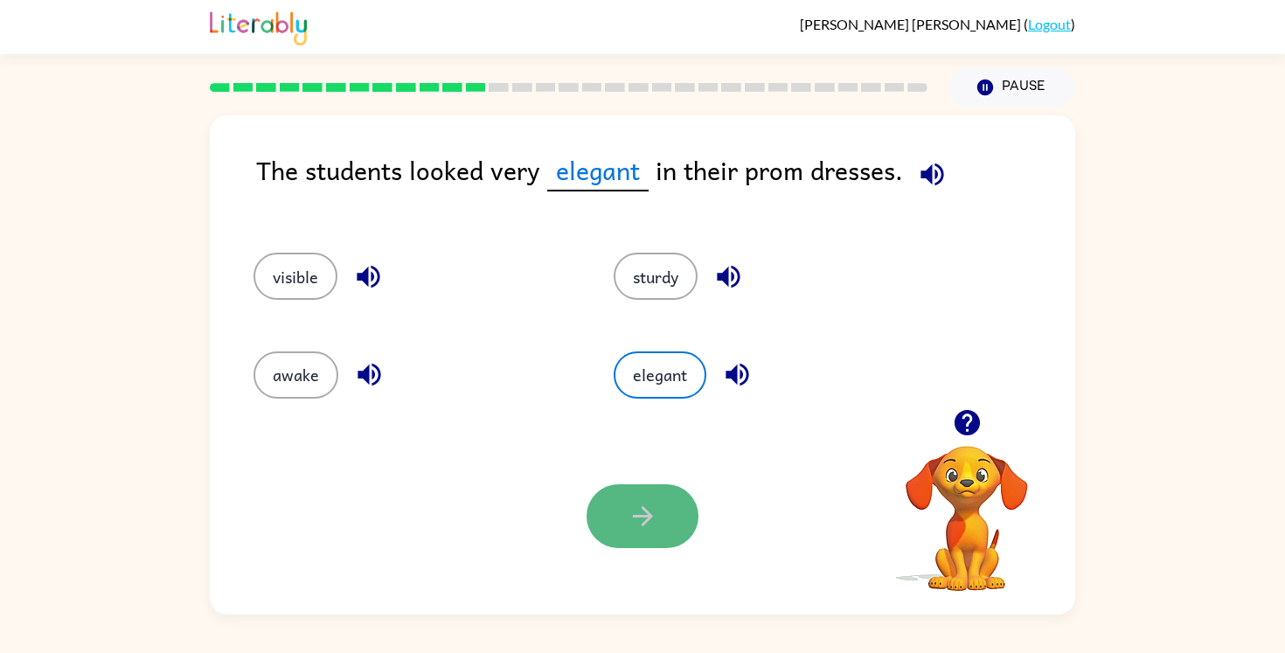
click at [647, 546] on button "button" at bounding box center [642, 516] width 112 height 64
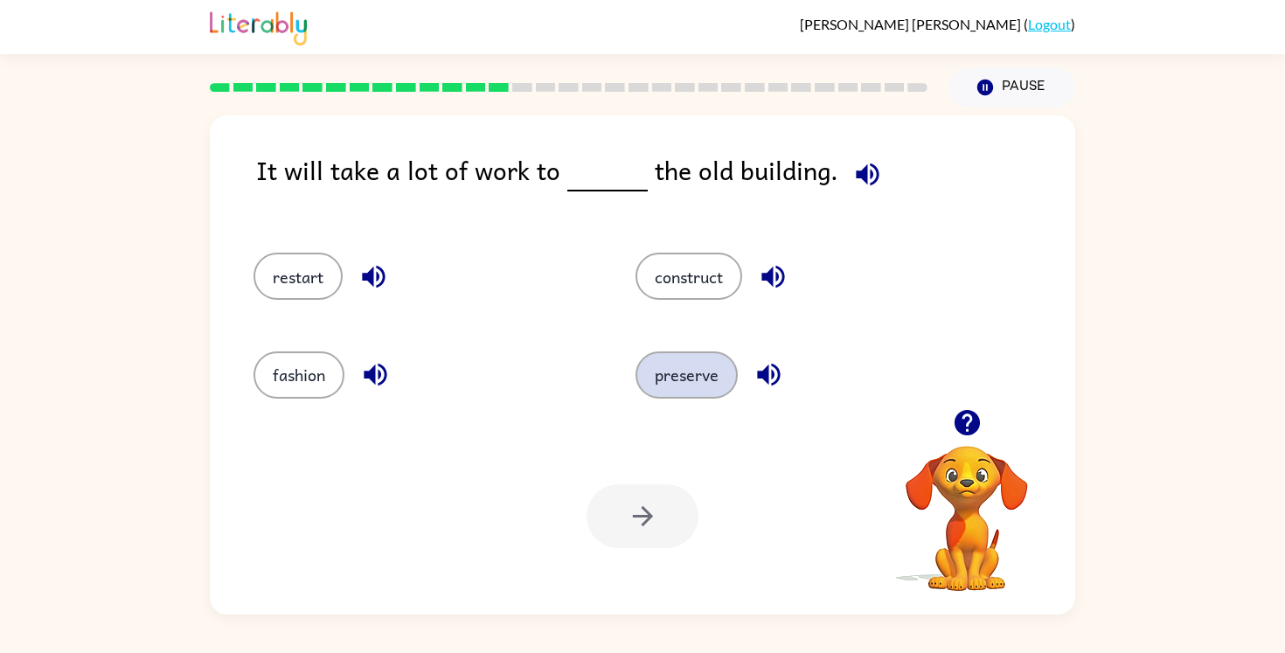
click at [692, 387] on button "preserve" at bounding box center [686, 374] width 102 height 47
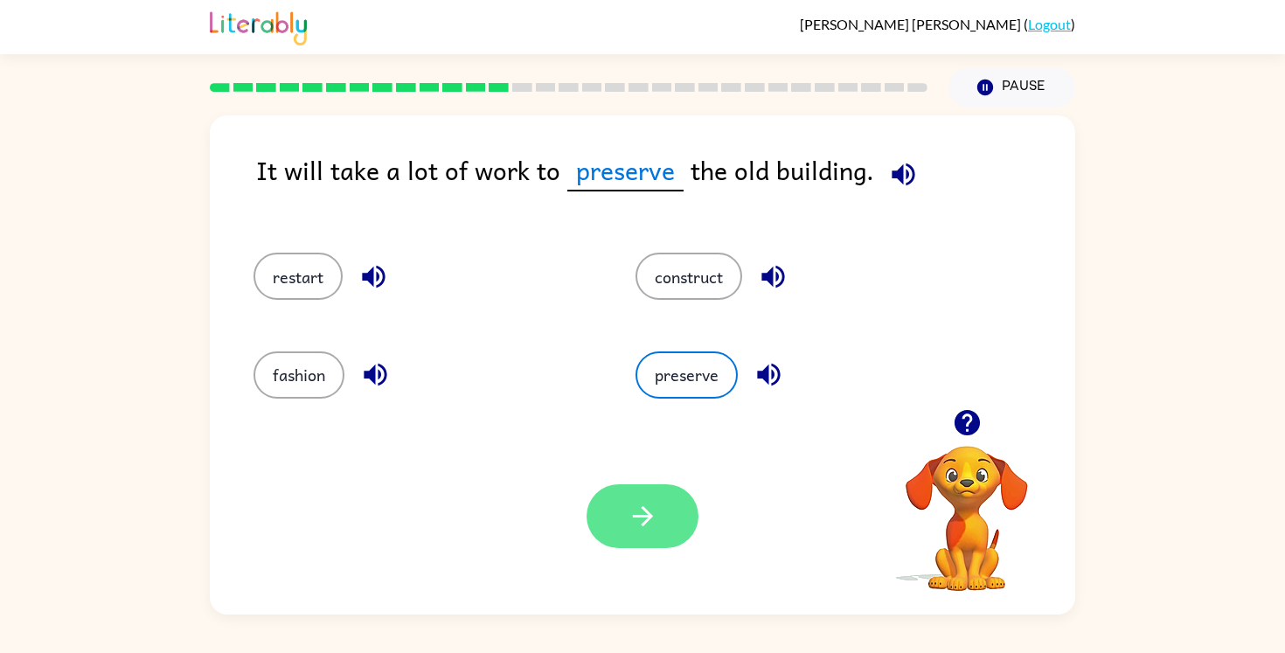
click at [666, 522] on button "button" at bounding box center [642, 516] width 112 height 64
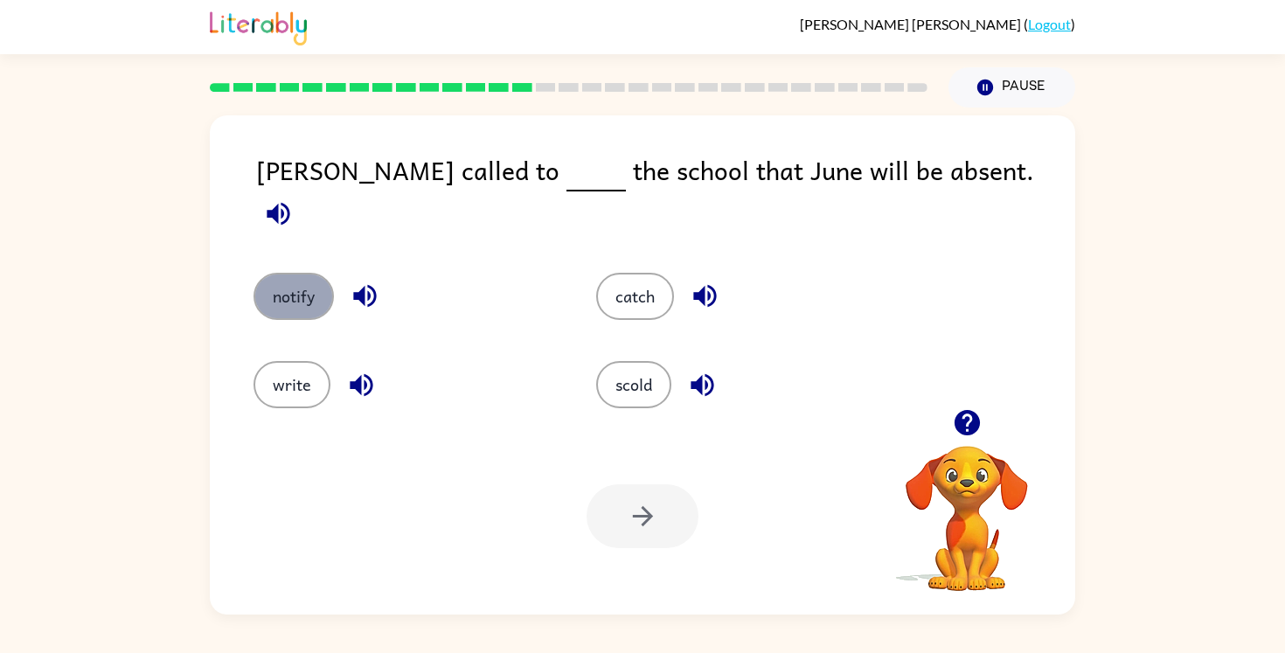
click at [274, 274] on button "notify" at bounding box center [293, 296] width 80 height 47
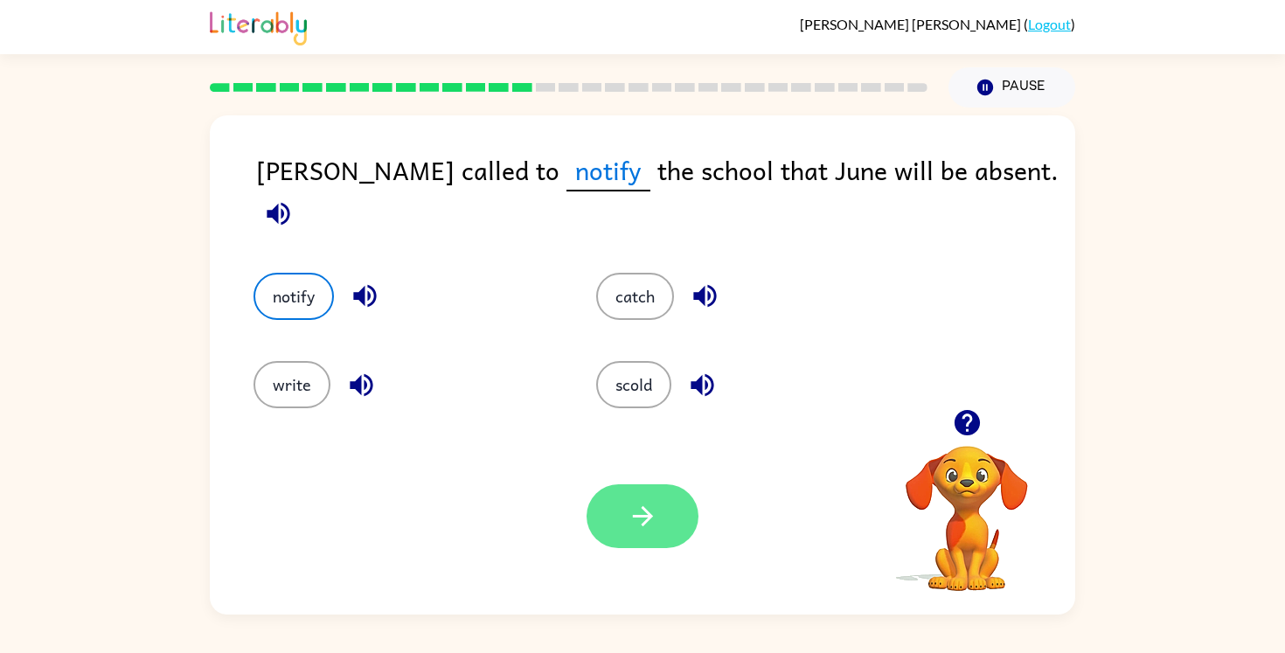
click at [641, 526] on icon "button" at bounding box center [643, 516] width 31 height 31
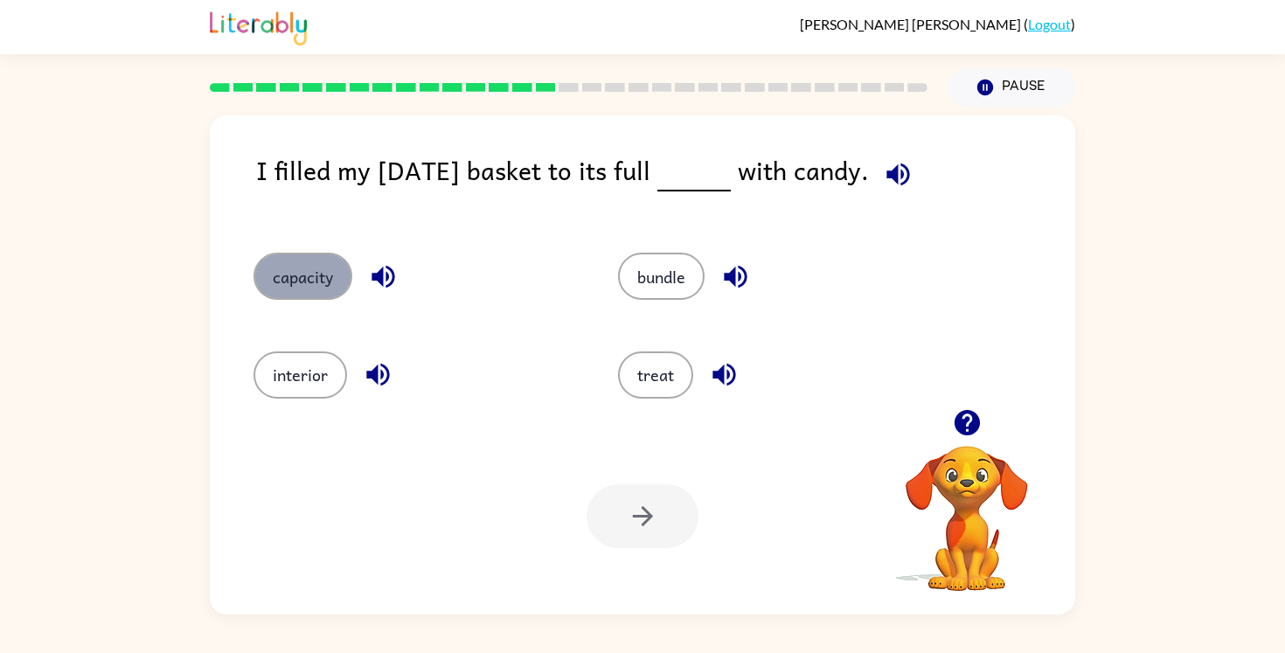
click at [288, 266] on button "capacity" at bounding box center [302, 276] width 99 height 47
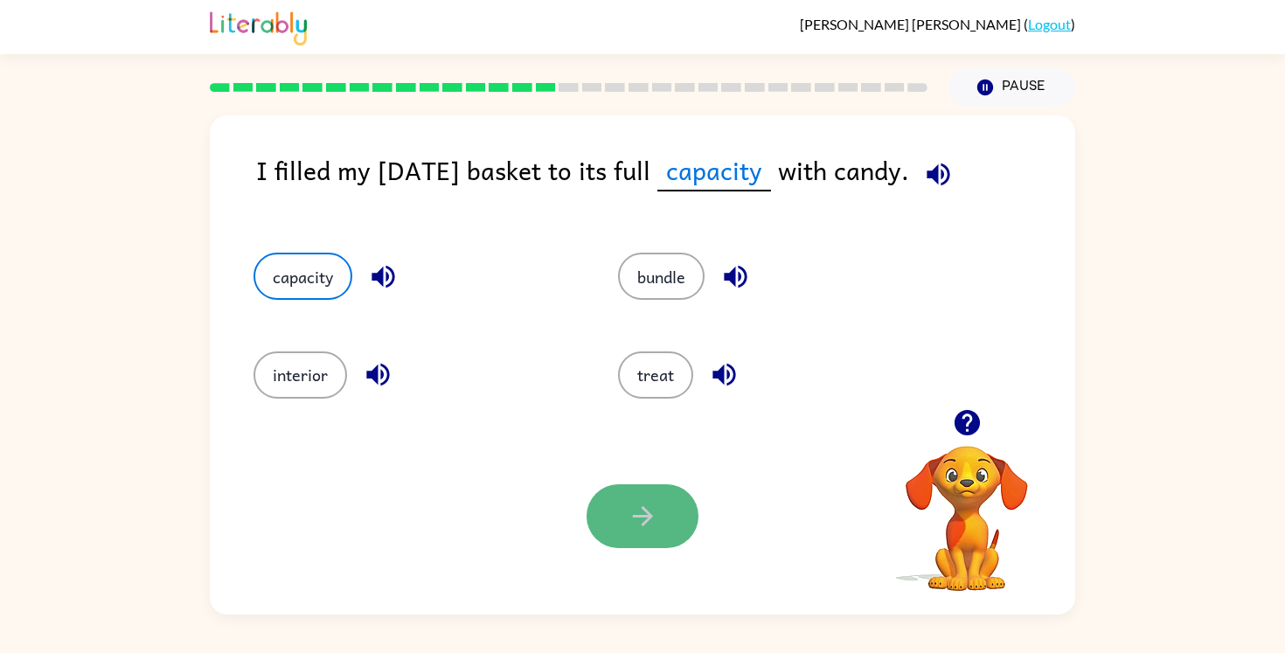
click at [630, 502] on icon "button" at bounding box center [643, 516] width 31 height 31
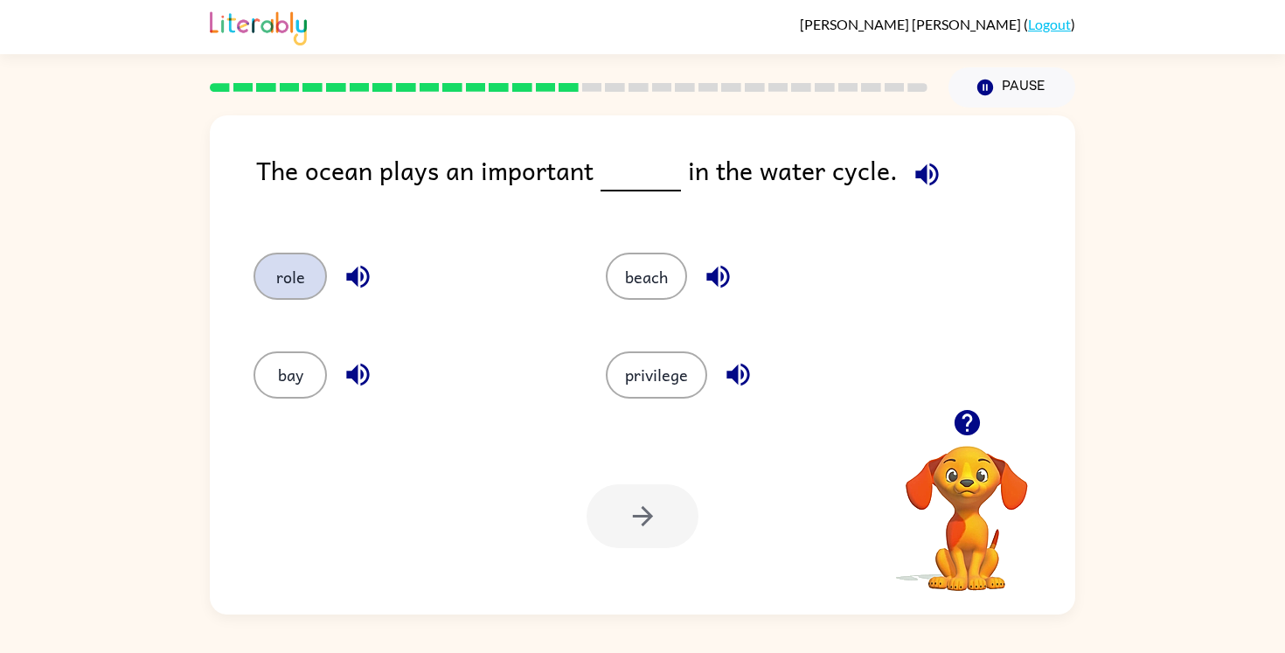
click at [291, 276] on button "role" at bounding box center [289, 276] width 73 height 47
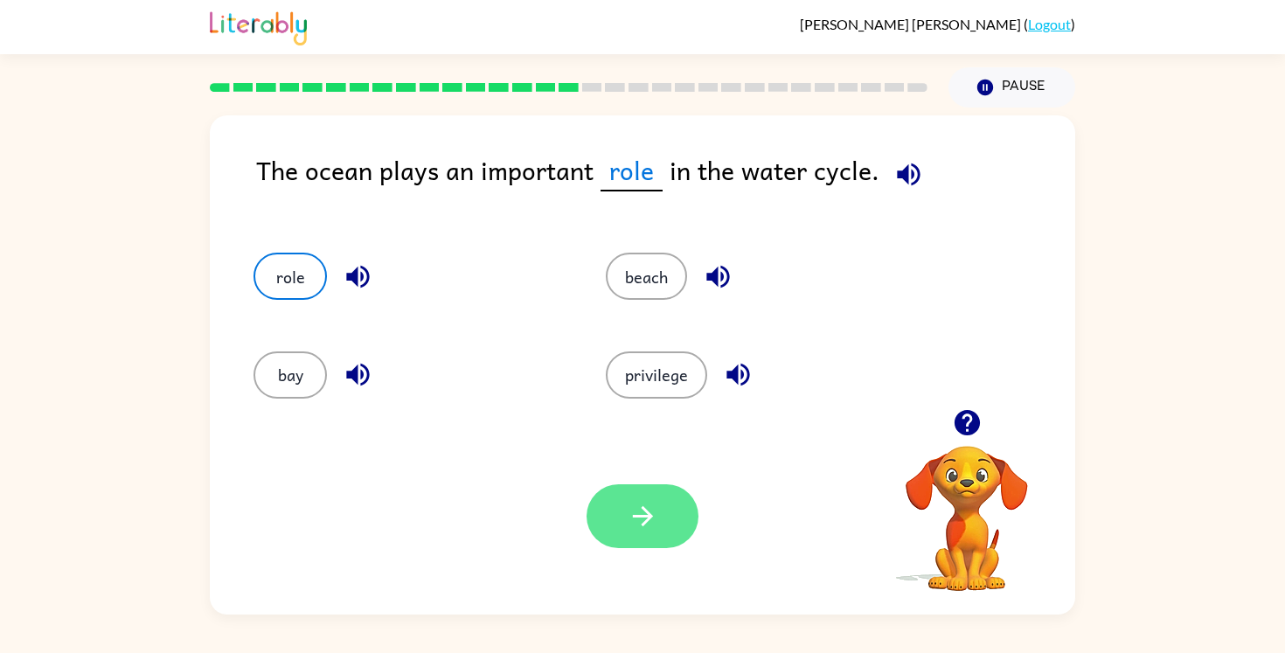
click at [646, 522] on icon "button" at bounding box center [642, 516] width 20 height 20
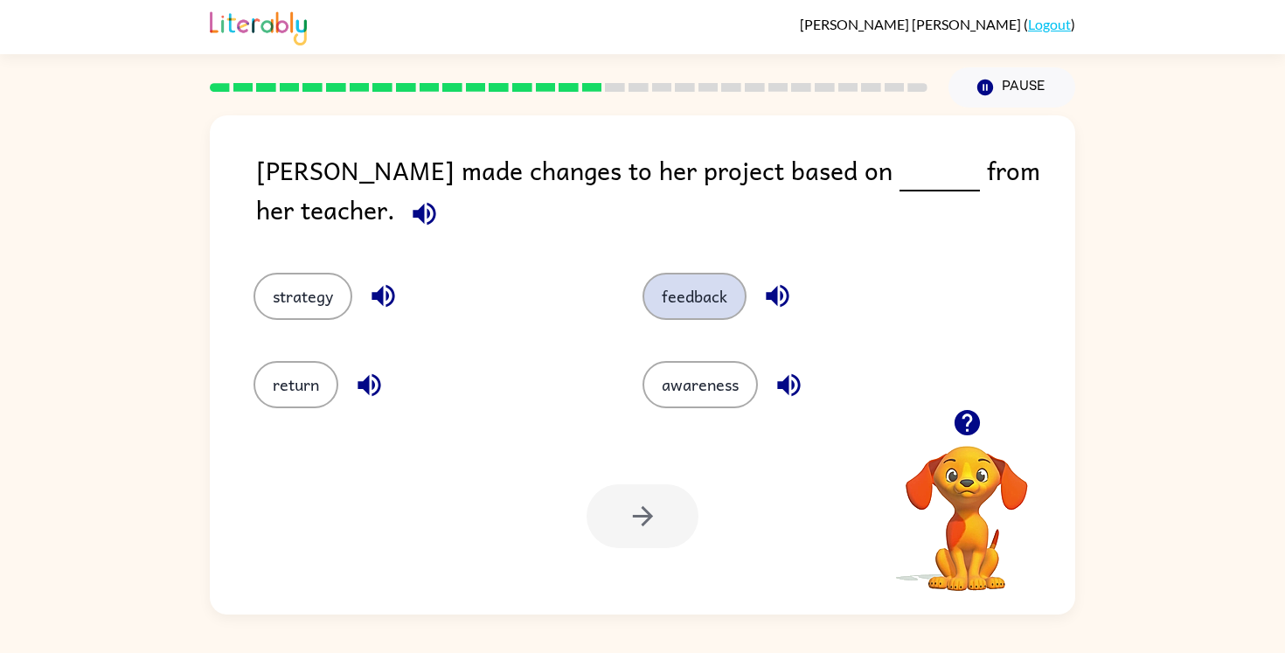
click at [712, 273] on button "feedback" at bounding box center [694, 296] width 104 height 47
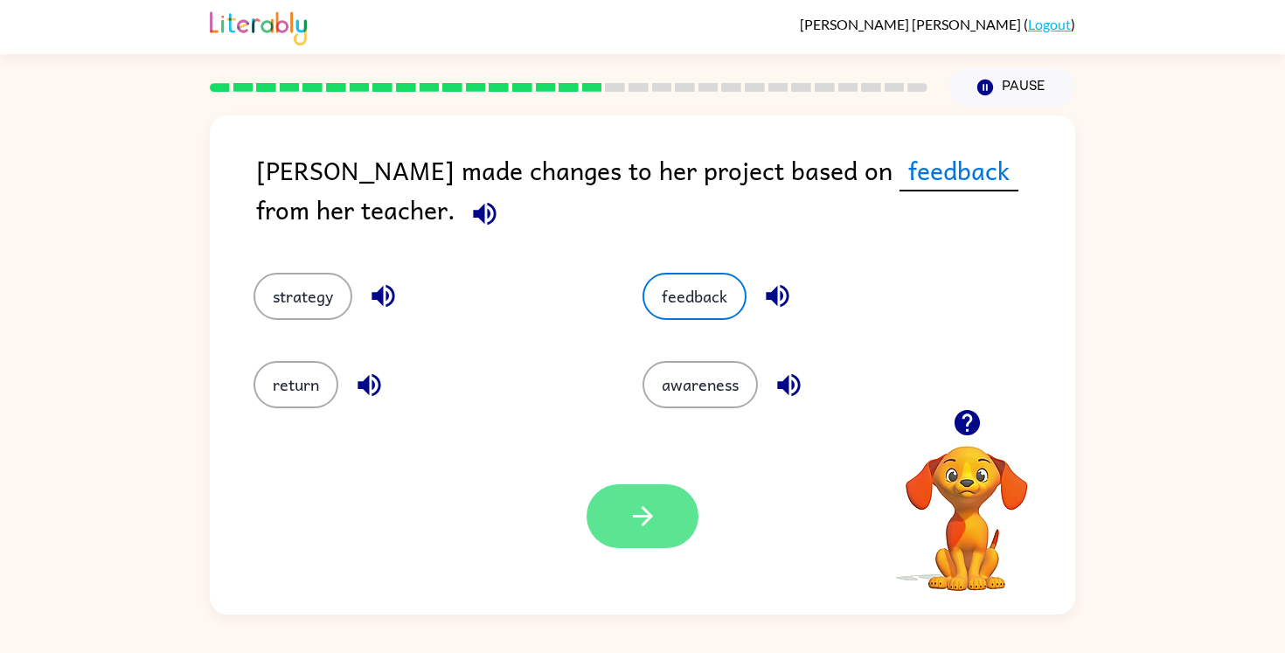
click at [631, 512] on icon "button" at bounding box center [643, 516] width 31 height 31
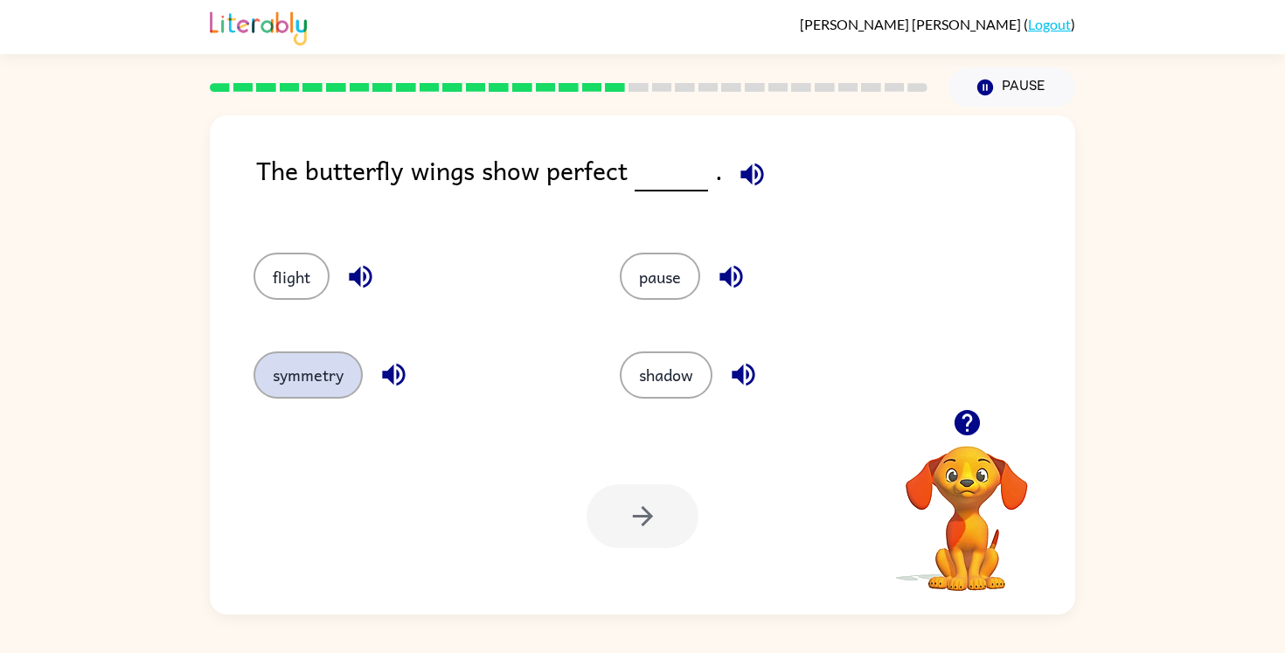
click at [310, 363] on button "symmetry" at bounding box center [307, 374] width 109 height 47
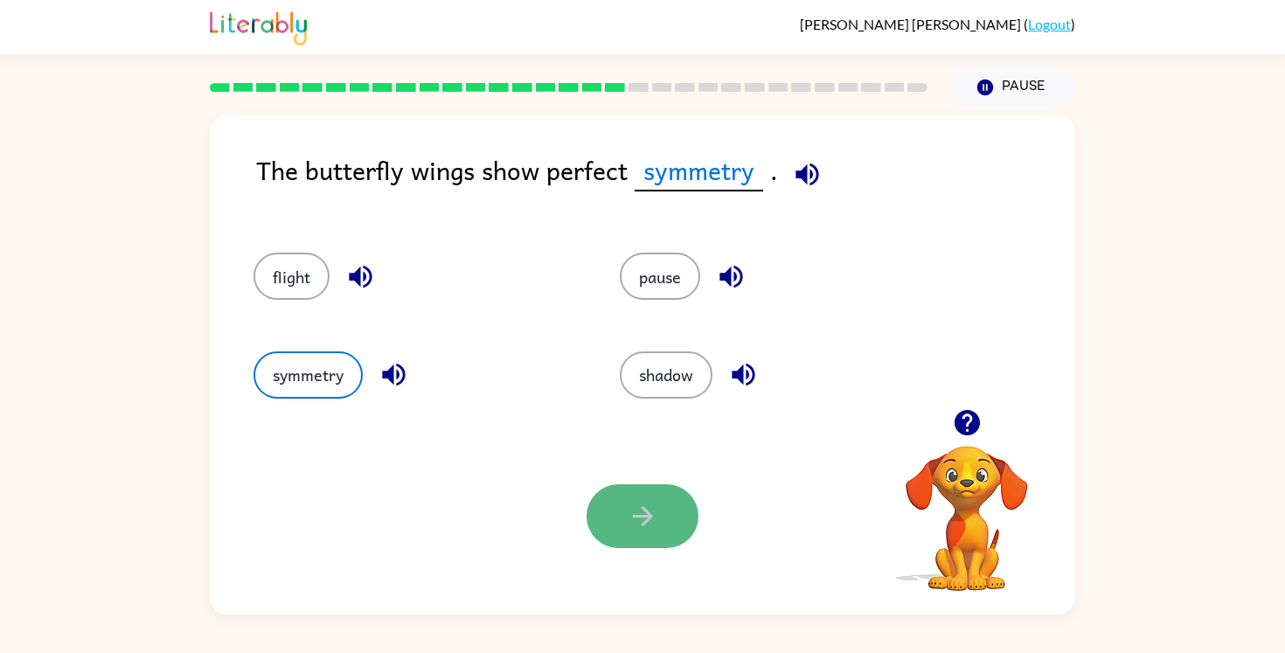
click at [623, 514] on button "button" at bounding box center [642, 516] width 112 height 64
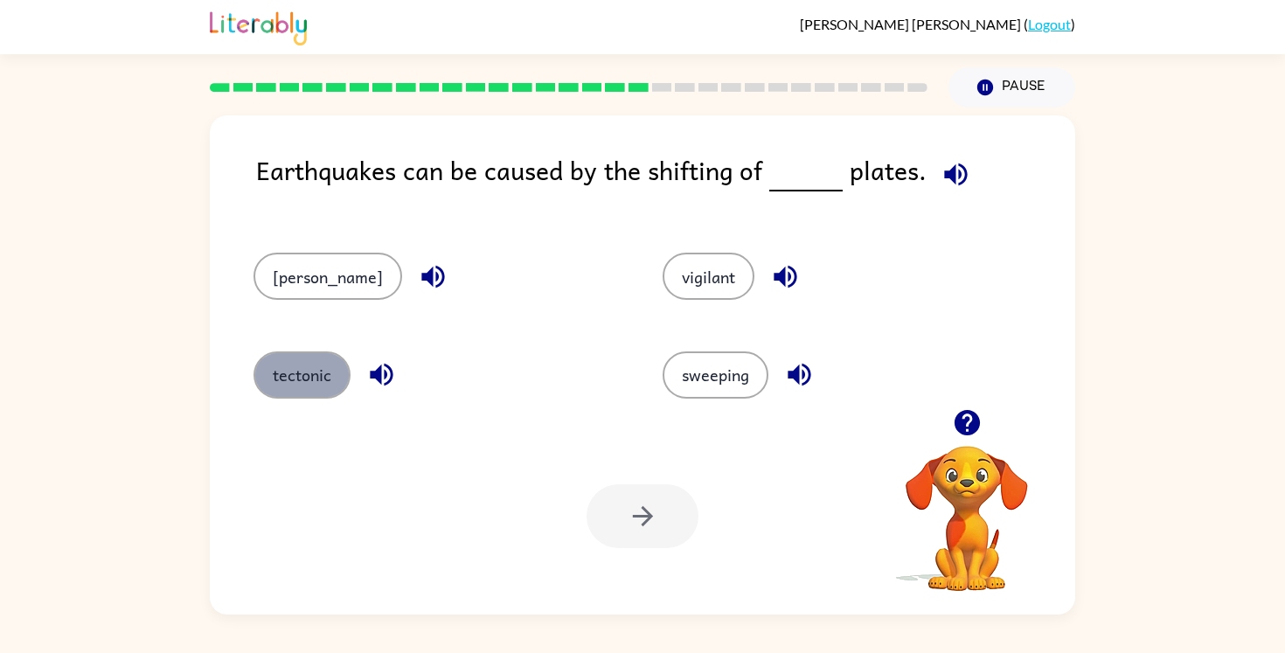
click at [318, 396] on button "tectonic" at bounding box center [301, 374] width 97 height 47
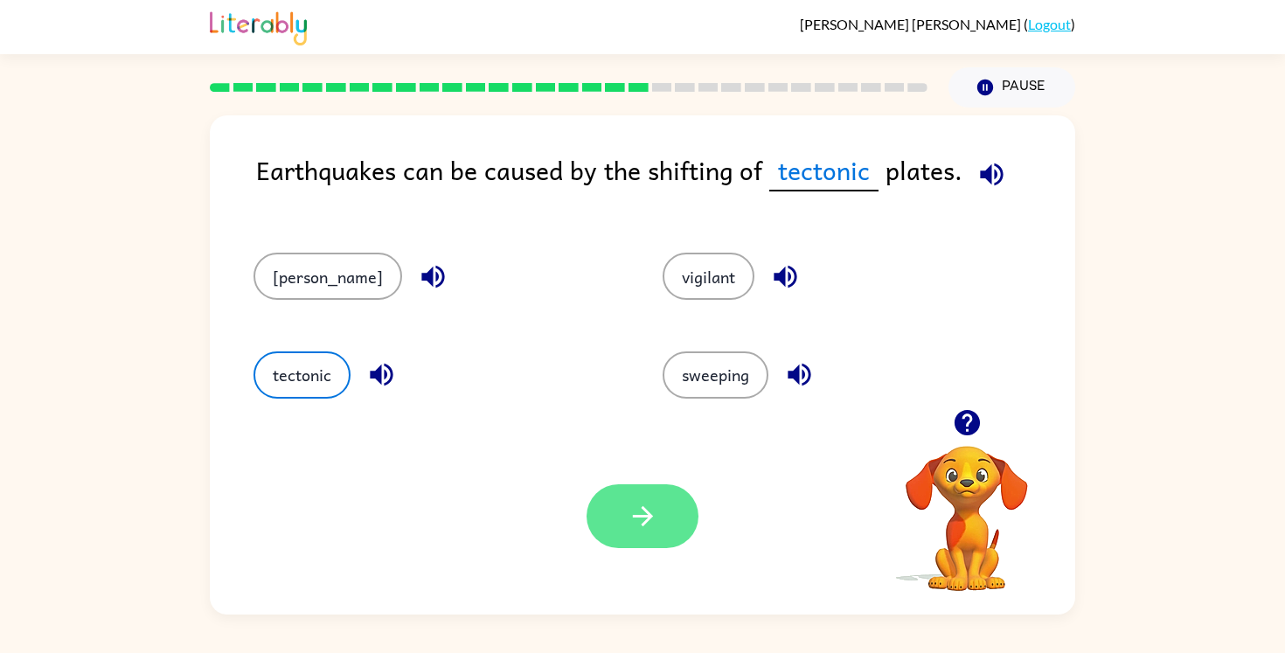
click at [617, 511] on button "button" at bounding box center [642, 516] width 112 height 64
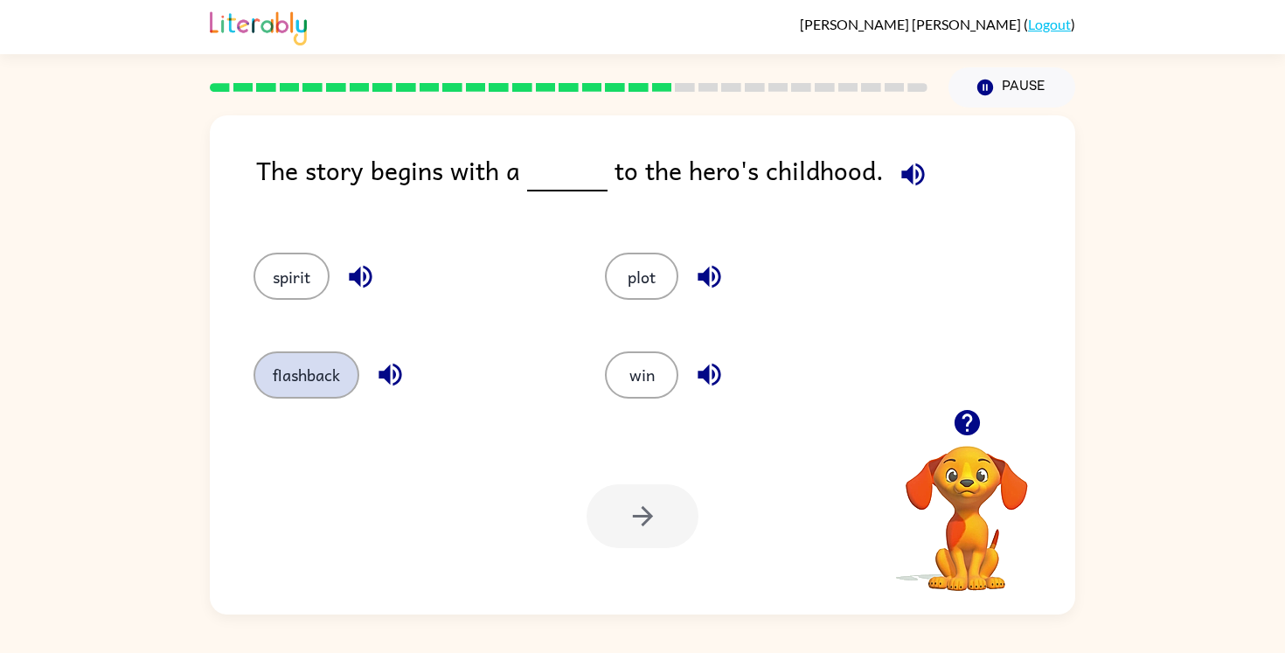
click at [319, 377] on button "flashback" at bounding box center [306, 374] width 106 height 47
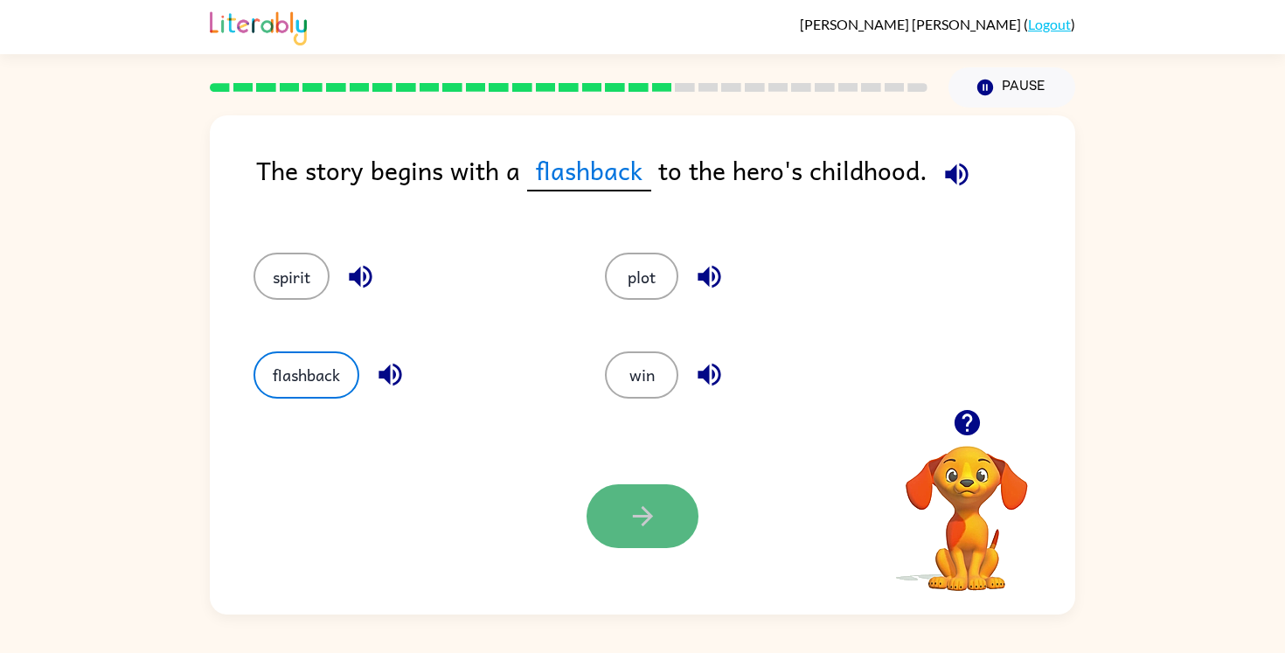
click at [652, 512] on icon "button" at bounding box center [643, 516] width 31 height 31
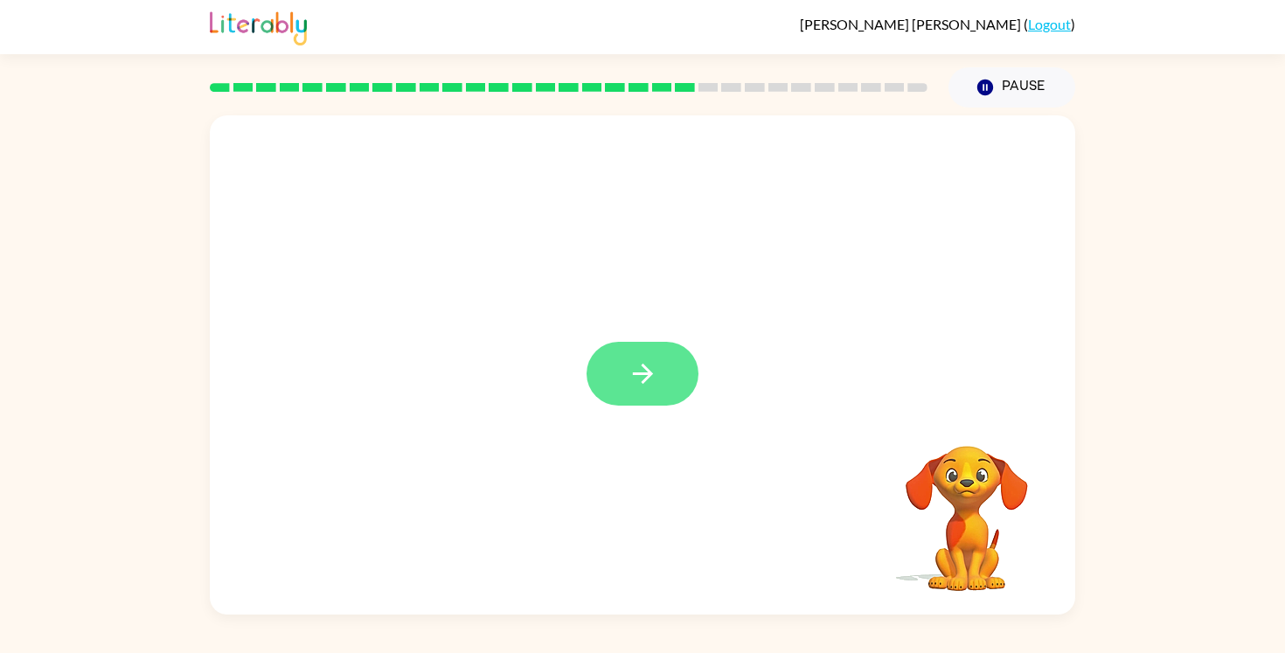
click at [635, 369] on icon "button" at bounding box center [643, 373] width 31 height 31
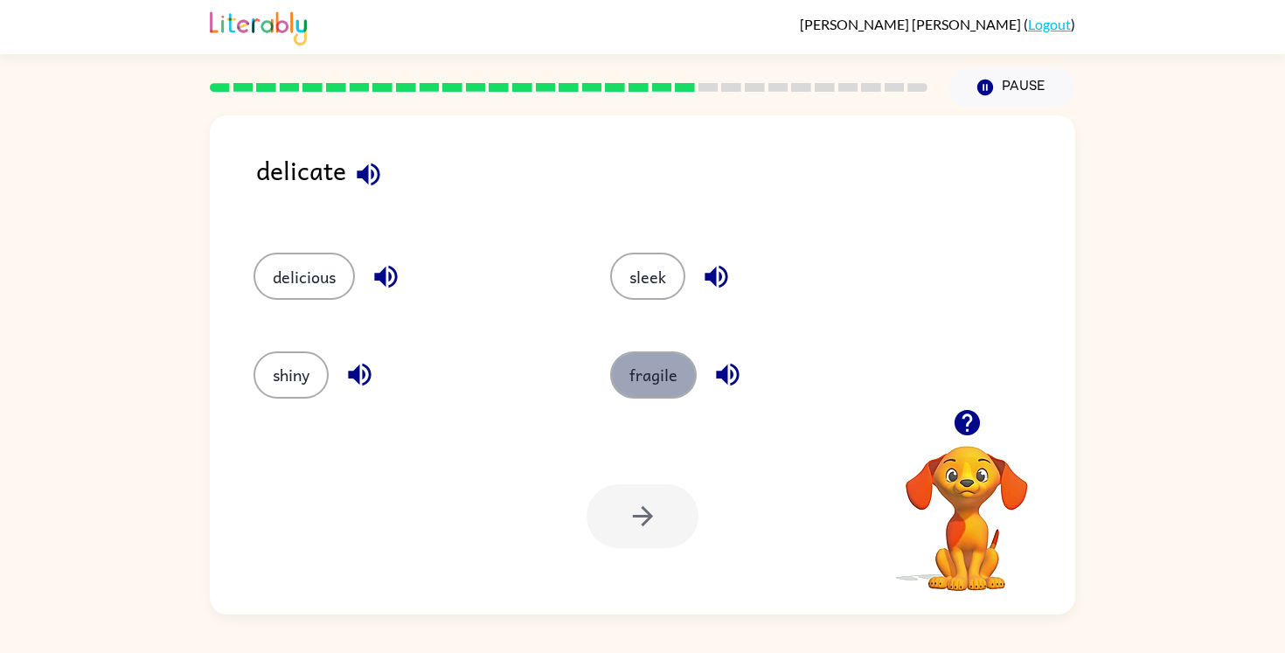
click at [658, 373] on button "fragile" at bounding box center [653, 374] width 87 height 47
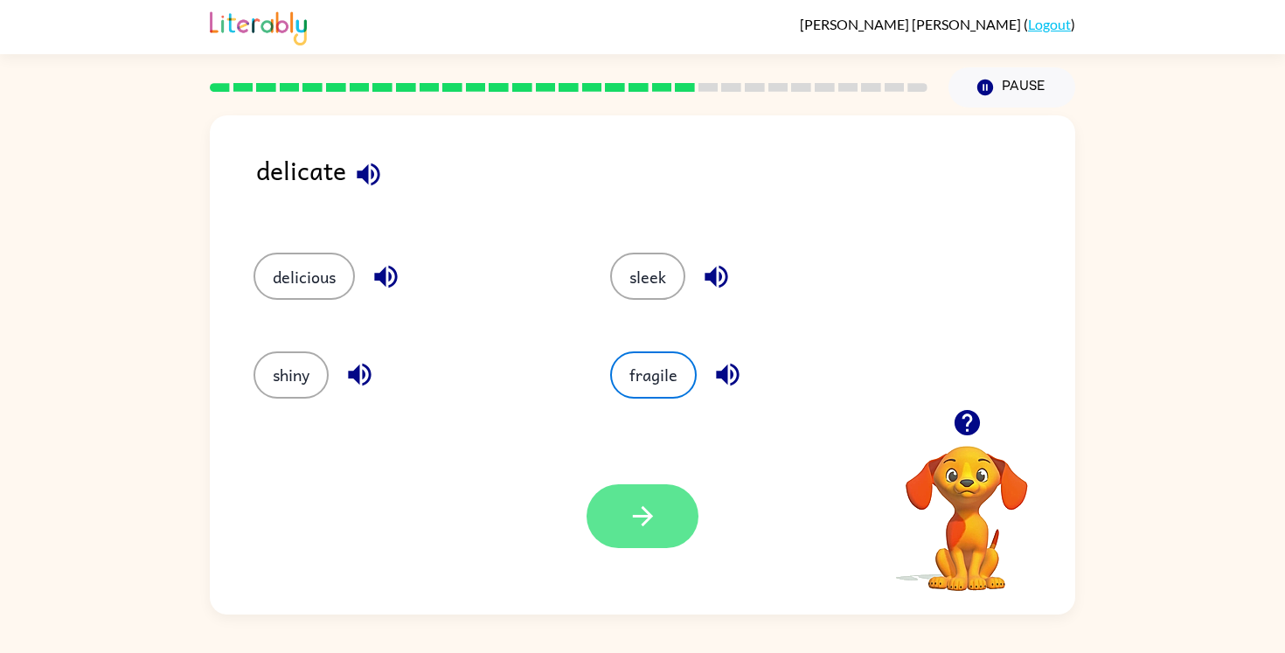
click at [662, 496] on button "button" at bounding box center [642, 516] width 112 height 64
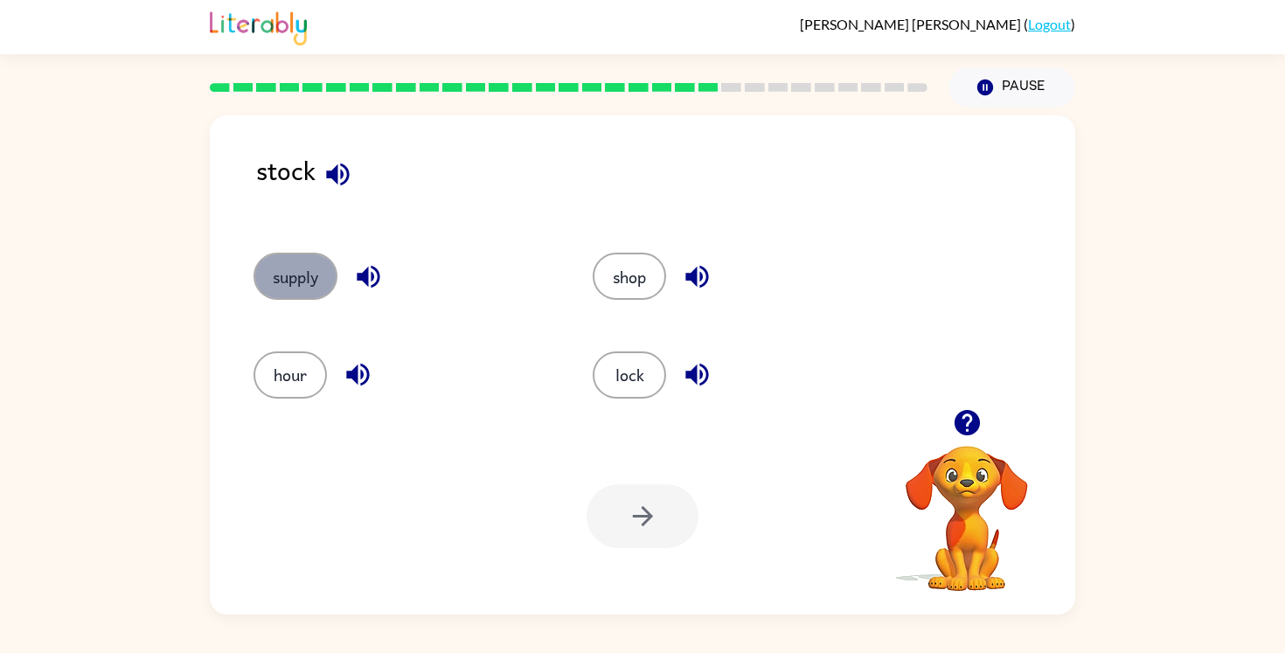
click at [294, 268] on button "supply" at bounding box center [295, 276] width 84 height 47
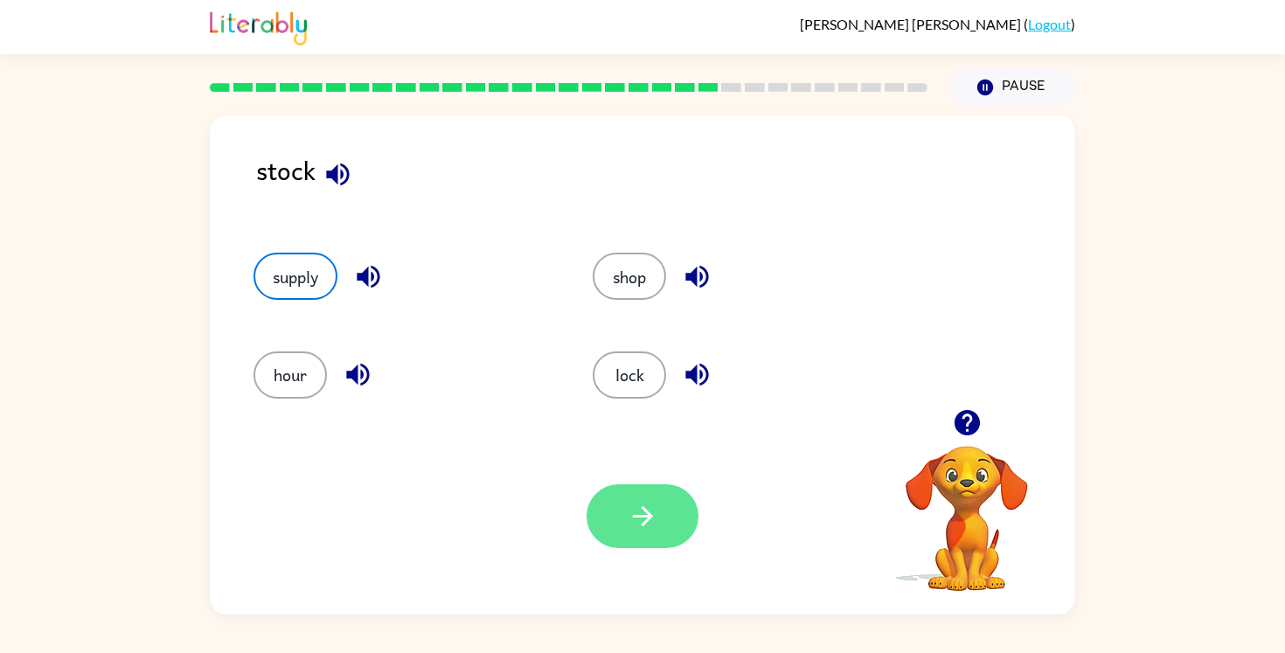
click at [621, 516] on button "button" at bounding box center [642, 516] width 112 height 64
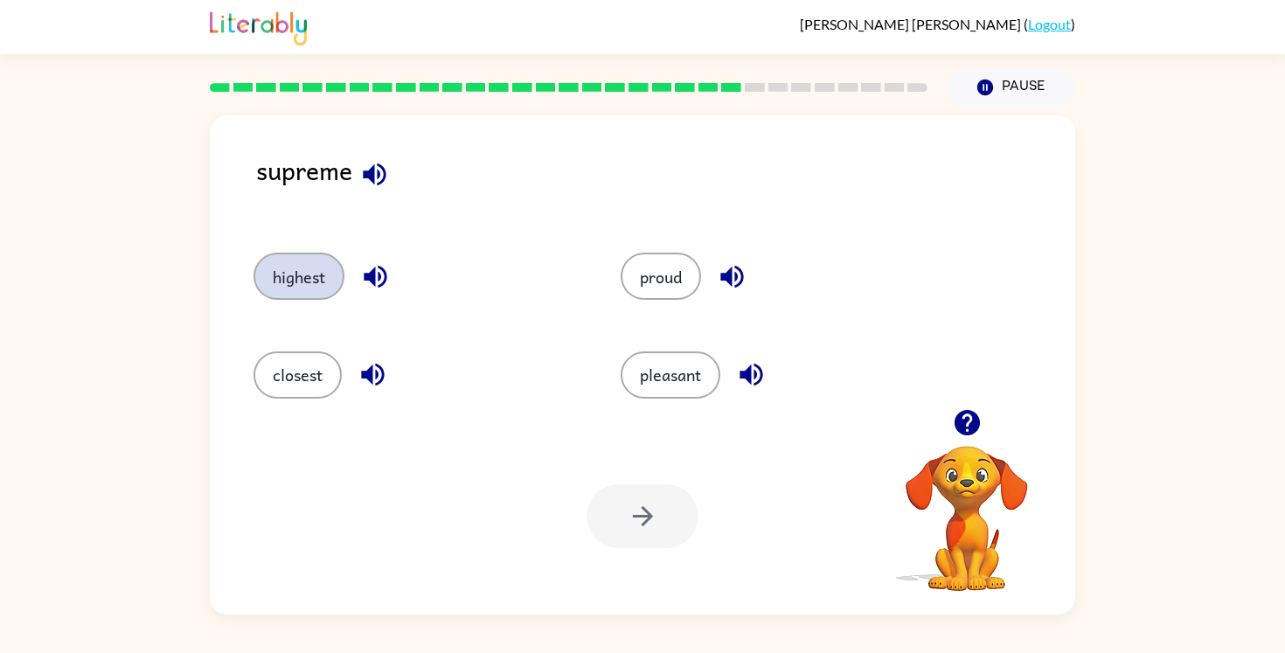
click at [297, 269] on button "highest" at bounding box center [298, 276] width 91 height 47
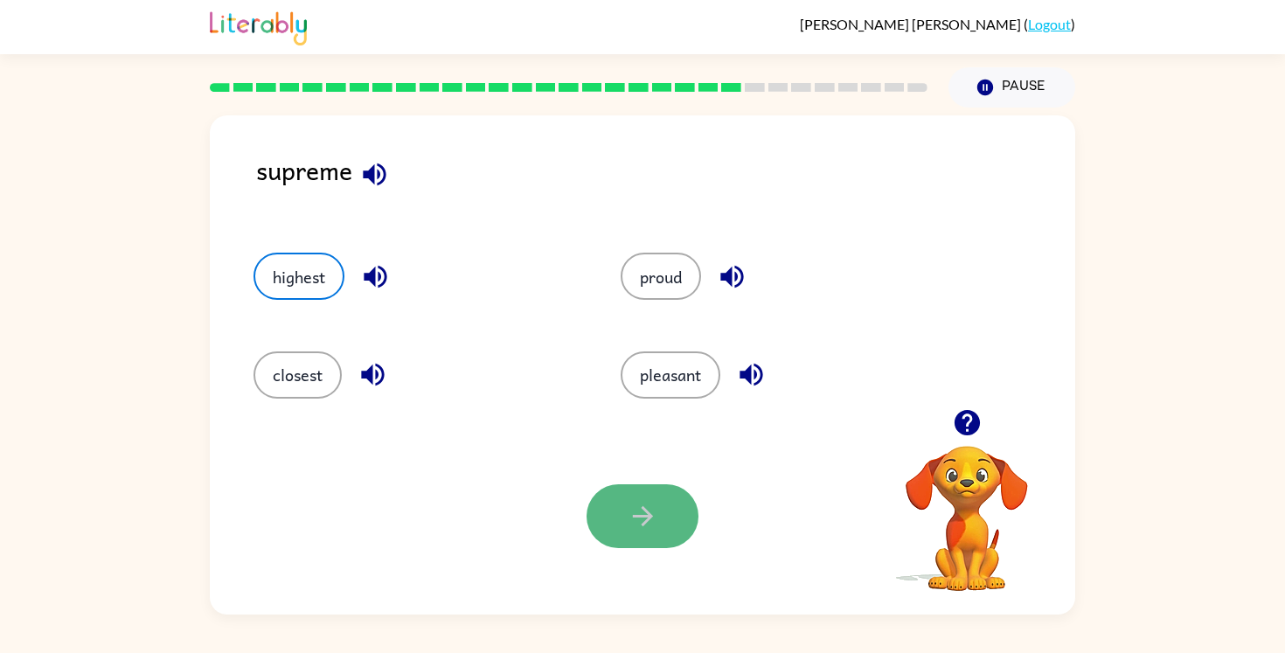
click at [629, 510] on icon "button" at bounding box center [643, 516] width 31 height 31
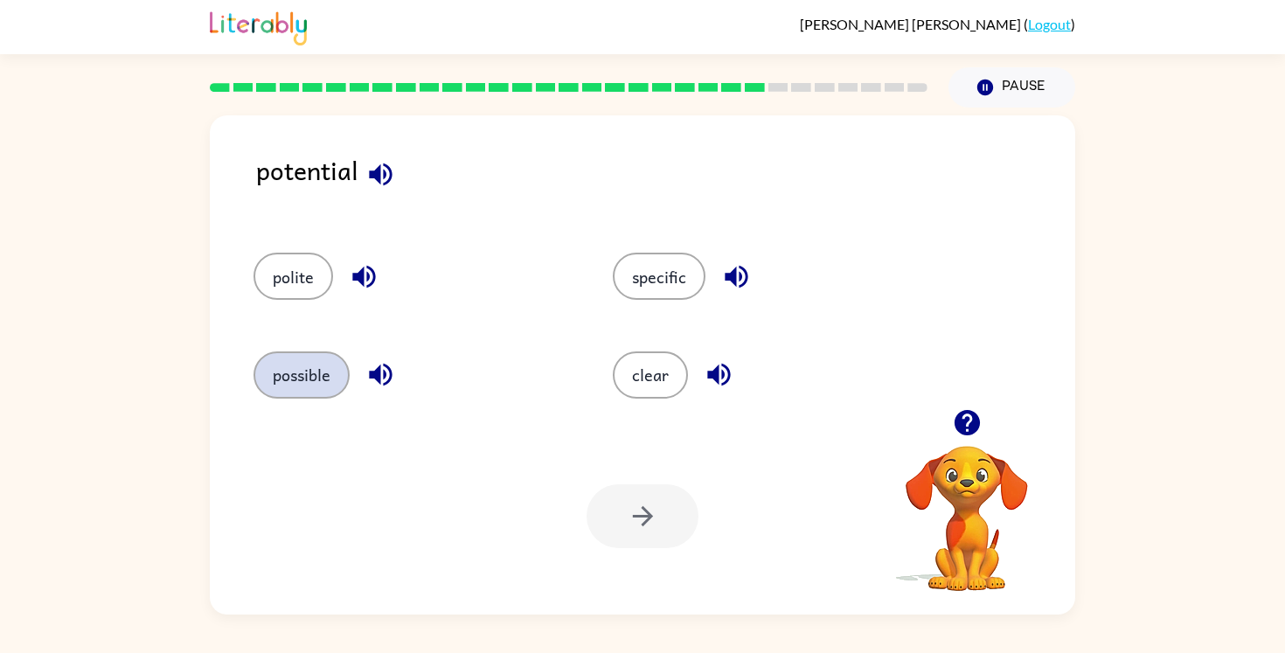
click at [299, 381] on button "possible" at bounding box center [301, 374] width 96 height 47
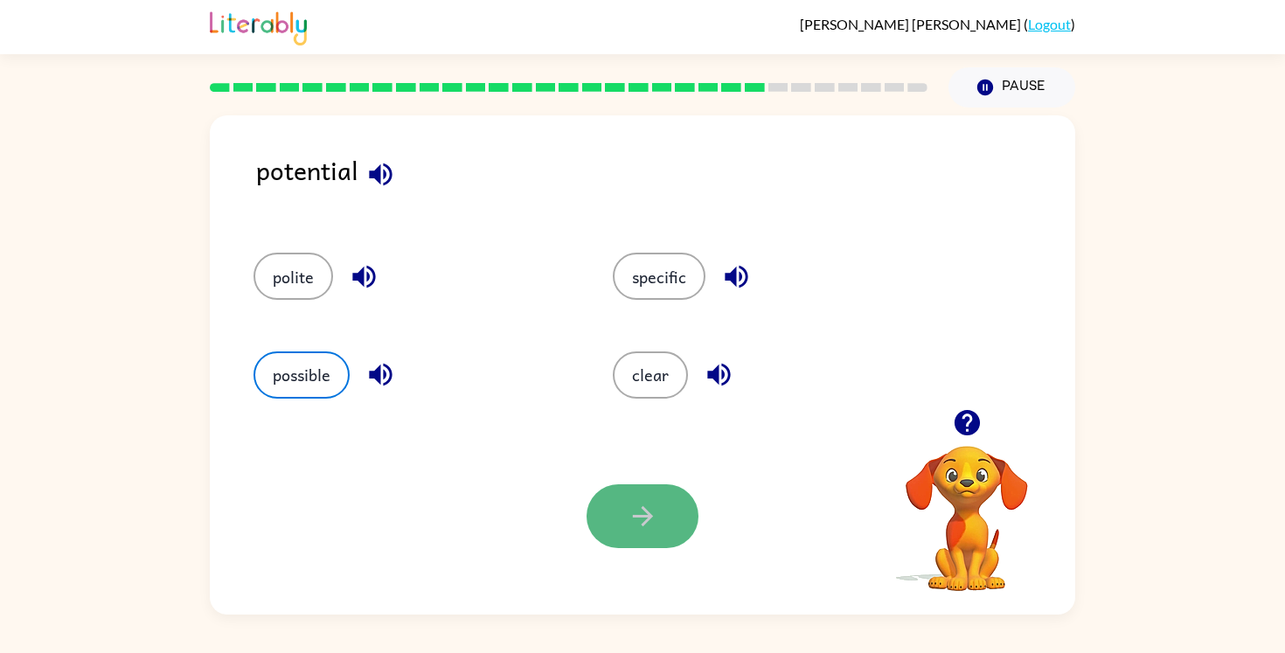
click at [656, 516] on icon "button" at bounding box center [643, 516] width 31 height 31
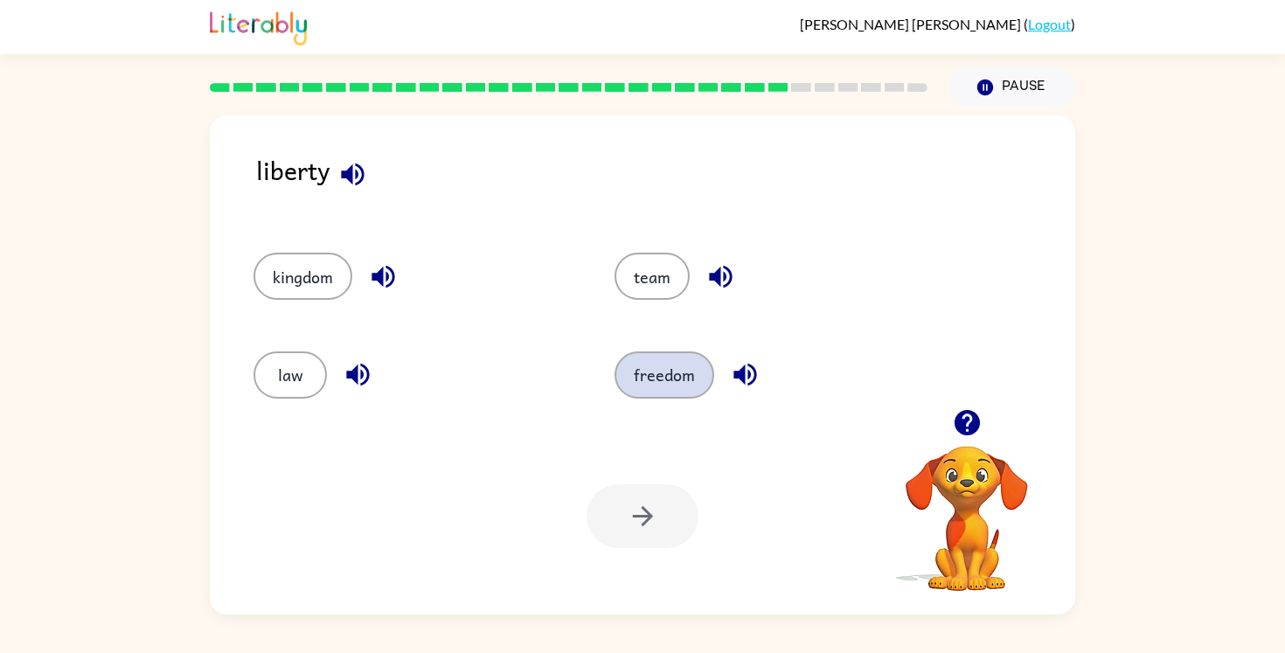
click at [646, 376] on button "freedom" at bounding box center [664, 374] width 100 height 47
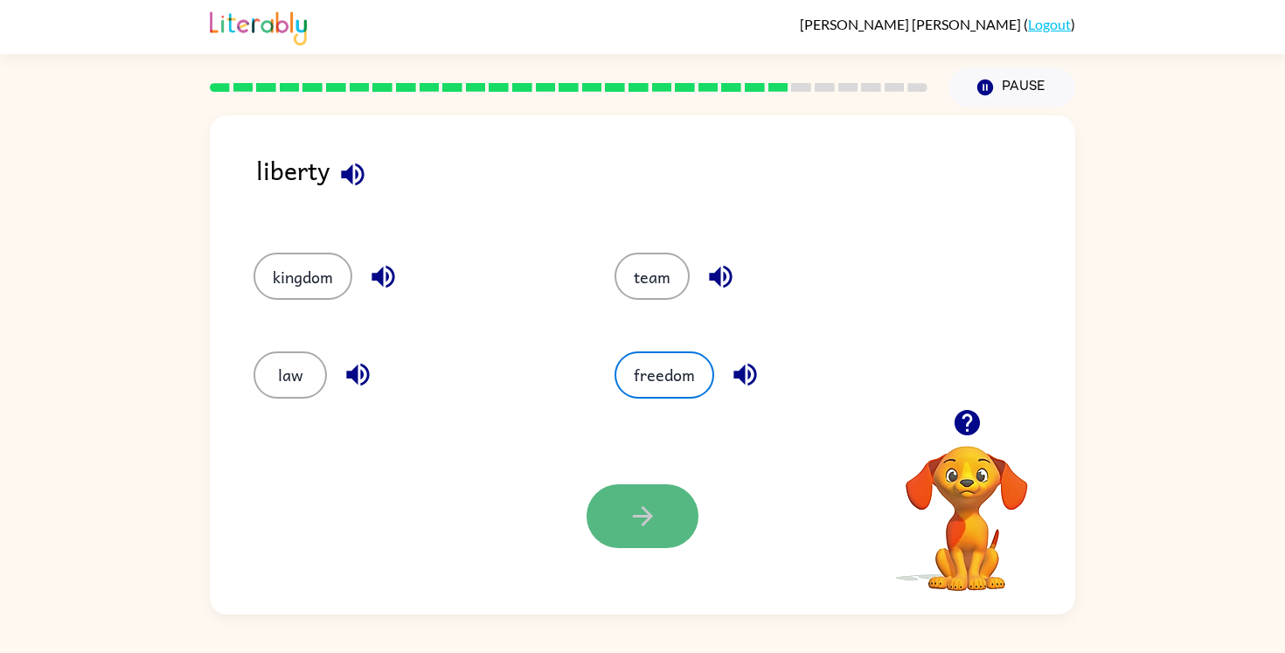
click at [649, 506] on icon "button" at bounding box center [643, 516] width 31 height 31
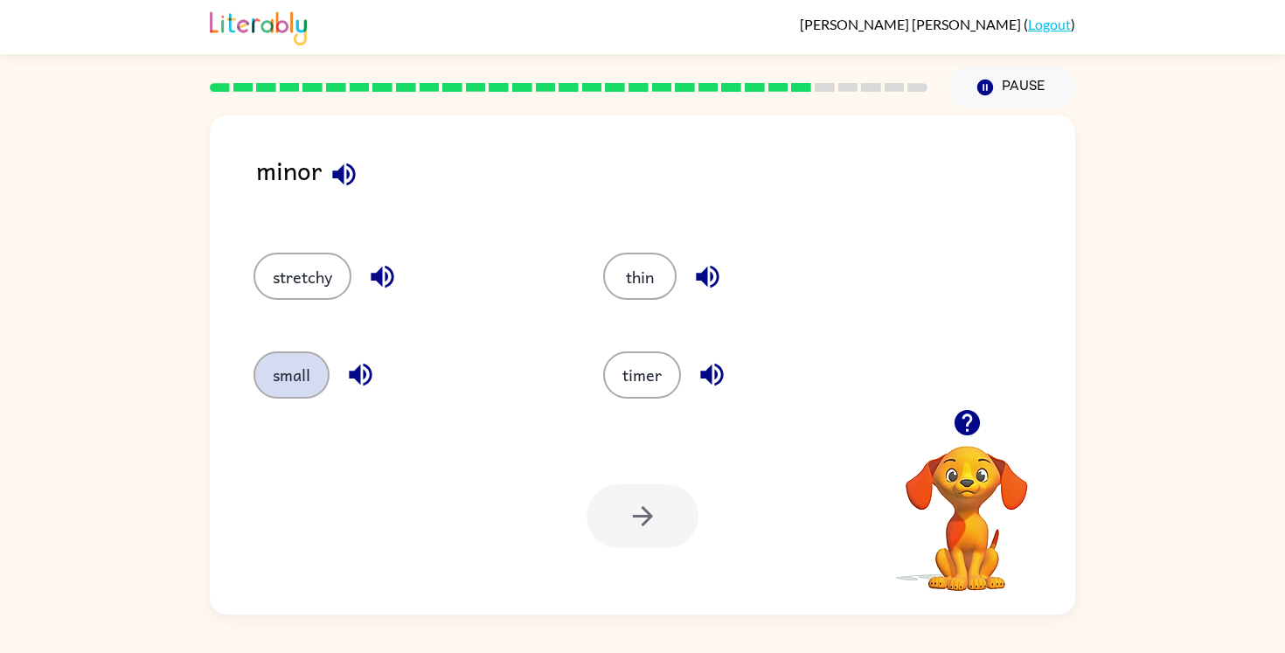
click at [281, 372] on button "small" at bounding box center [291, 374] width 76 height 47
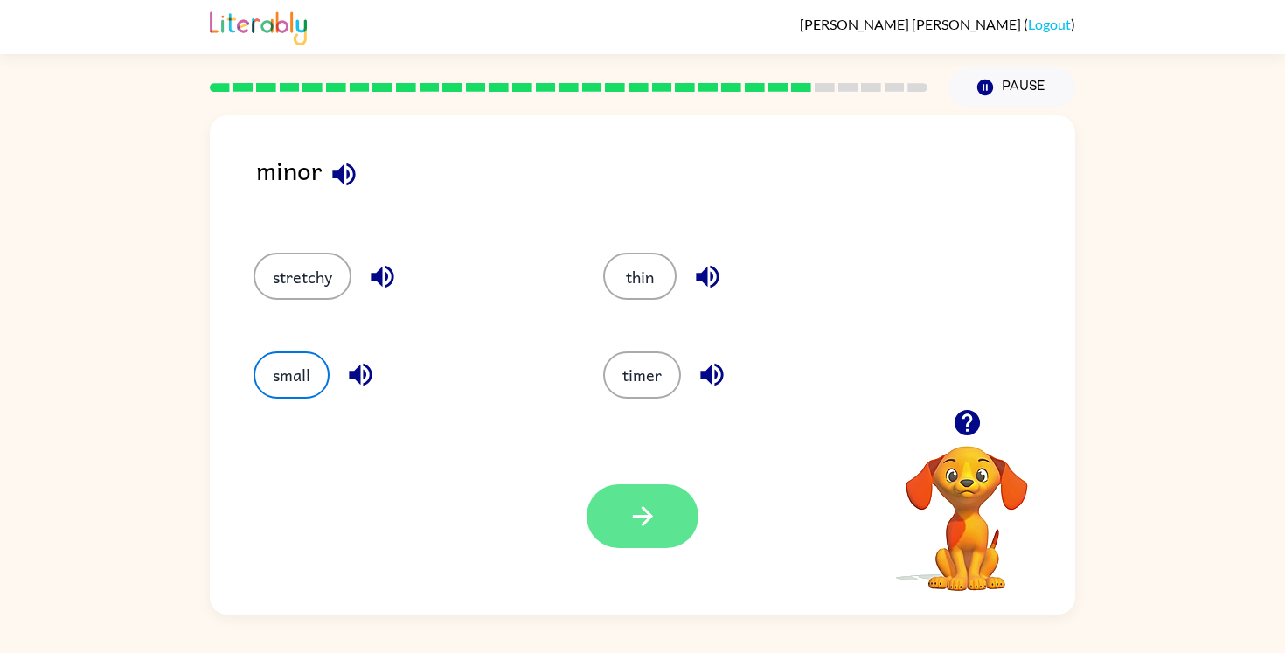
click at [611, 521] on button "button" at bounding box center [642, 516] width 112 height 64
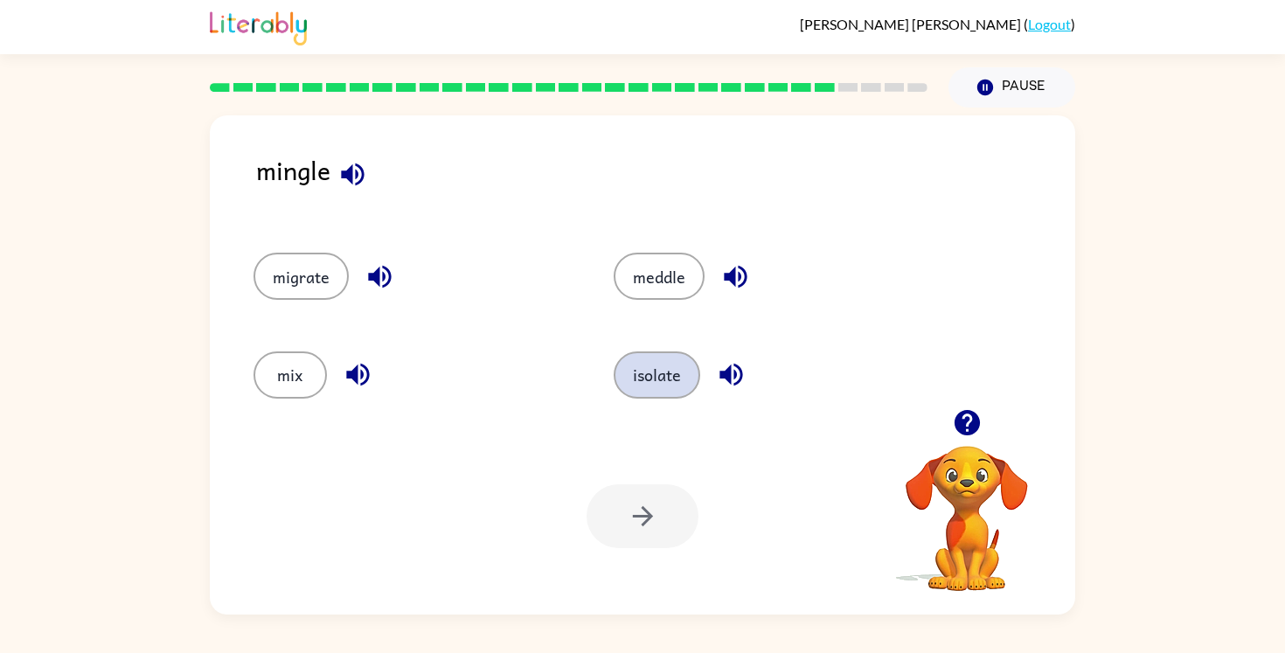
click at [662, 364] on button "isolate" at bounding box center [657, 374] width 87 height 47
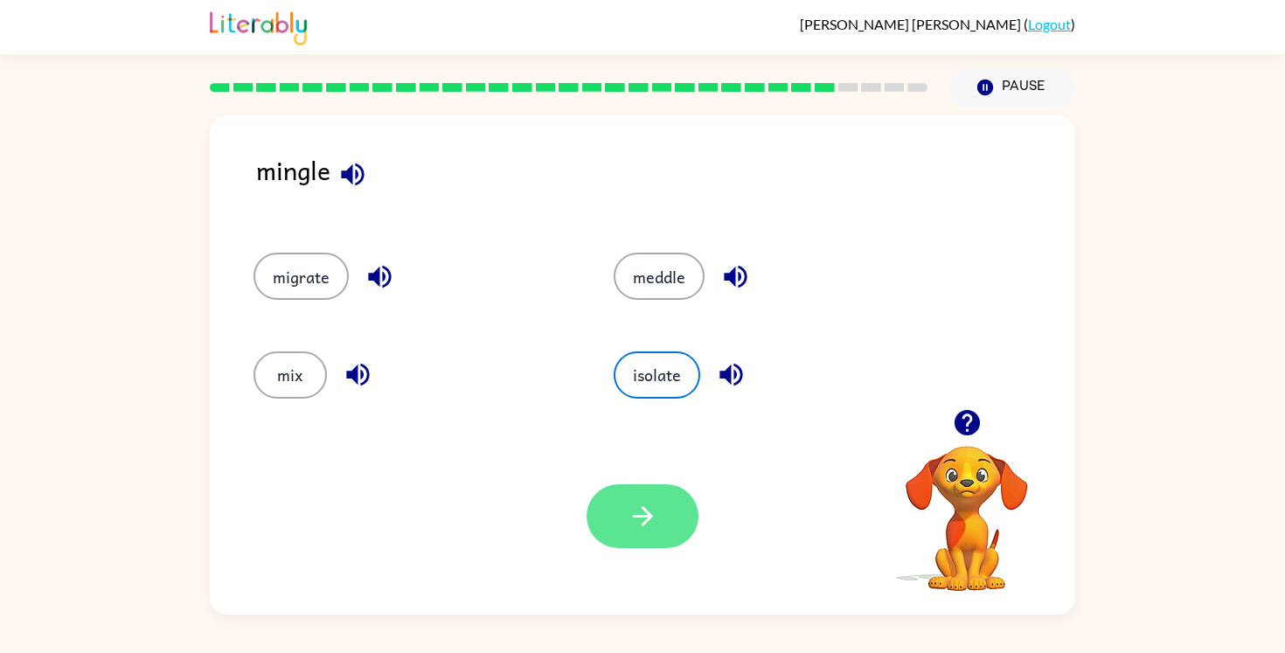
click at [647, 501] on icon "button" at bounding box center [643, 516] width 31 height 31
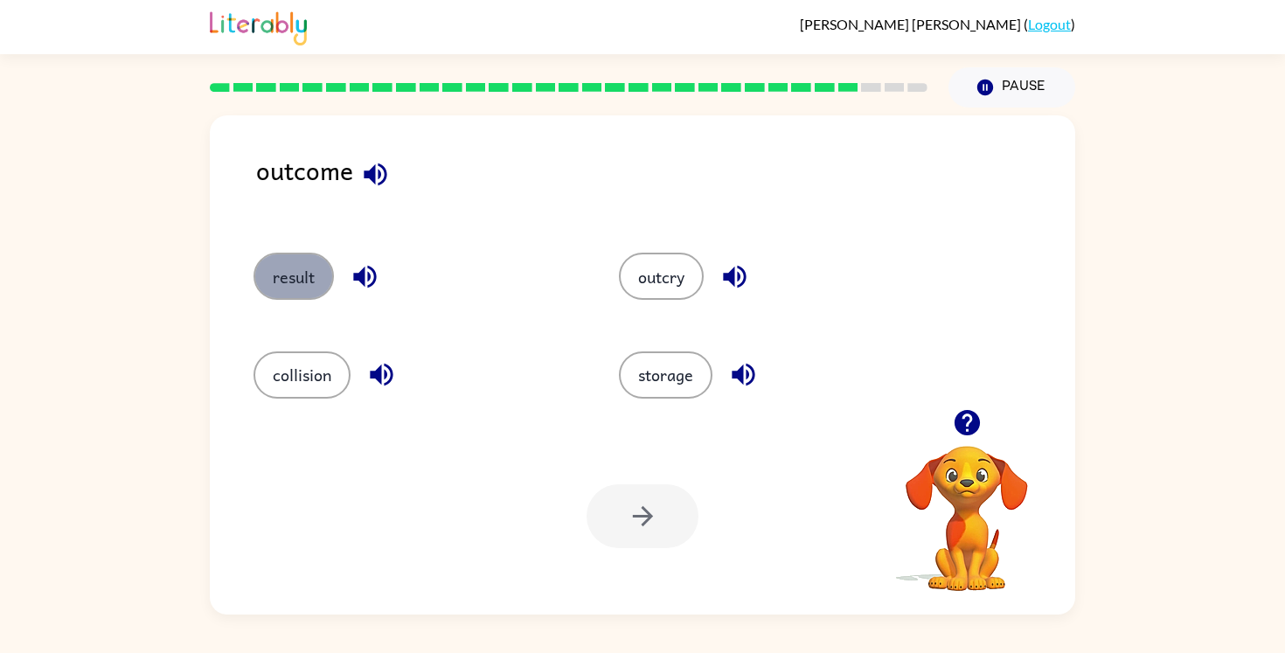
click at [285, 273] on button "result" at bounding box center [293, 276] width 80 height 47
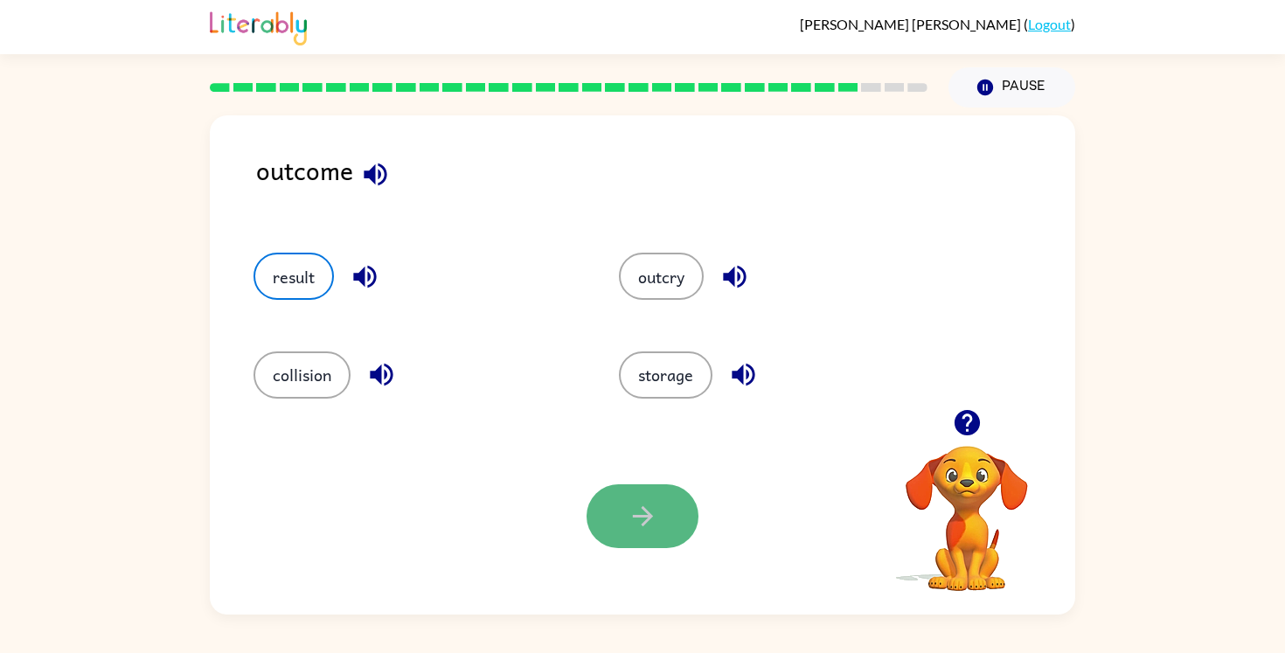
click at [621, 514] on button "button" at bounding box center [642, 516] width 112 height 64
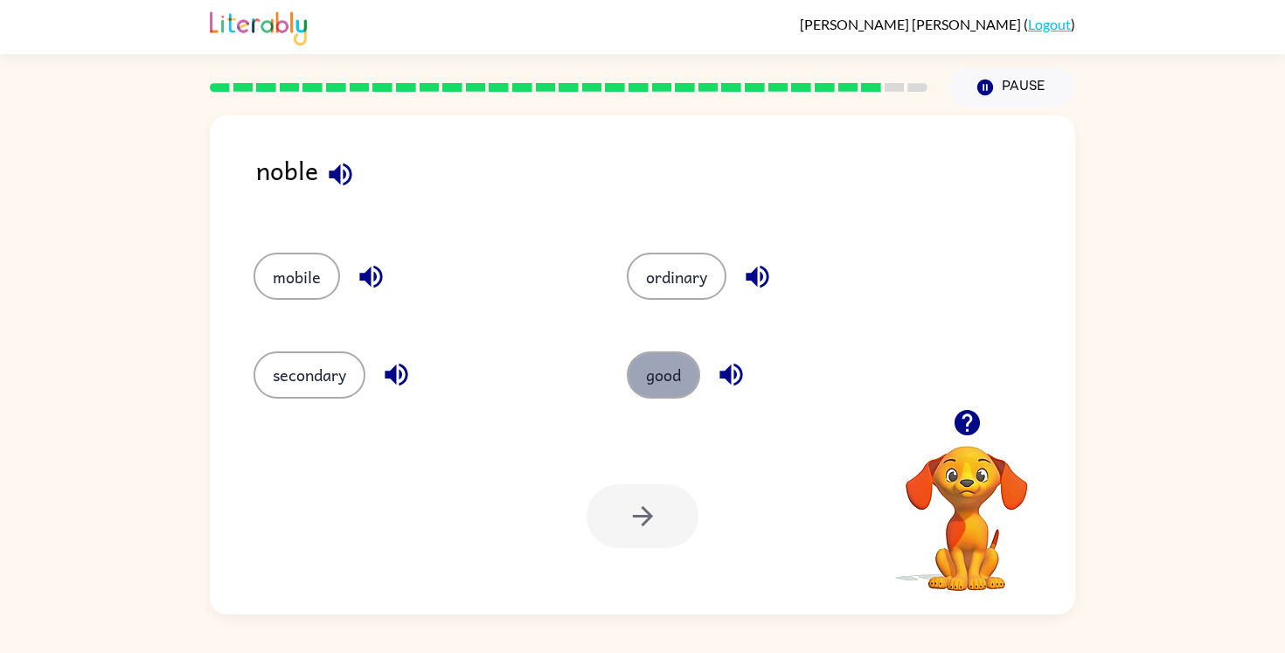
click at [663, 392] on button "good" at bounding box center [663, 374] width 73 height 47
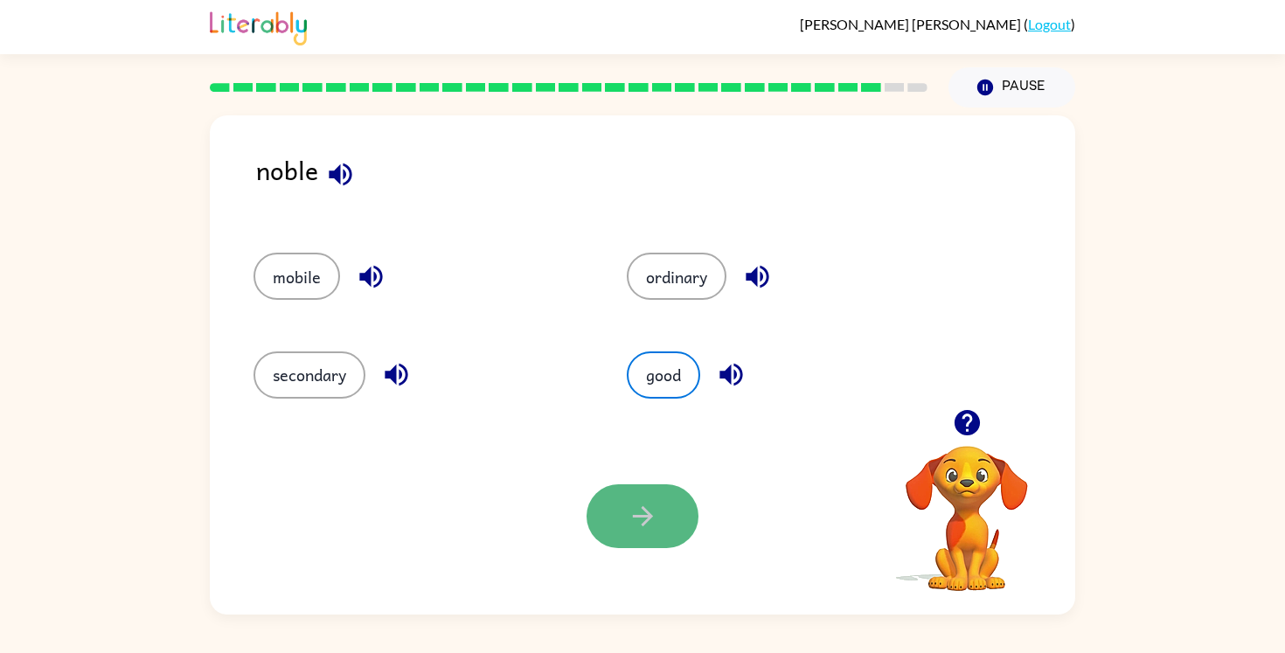
click at [654, 542] on button "button" at bounding box center [642, 516] width 112 height 64
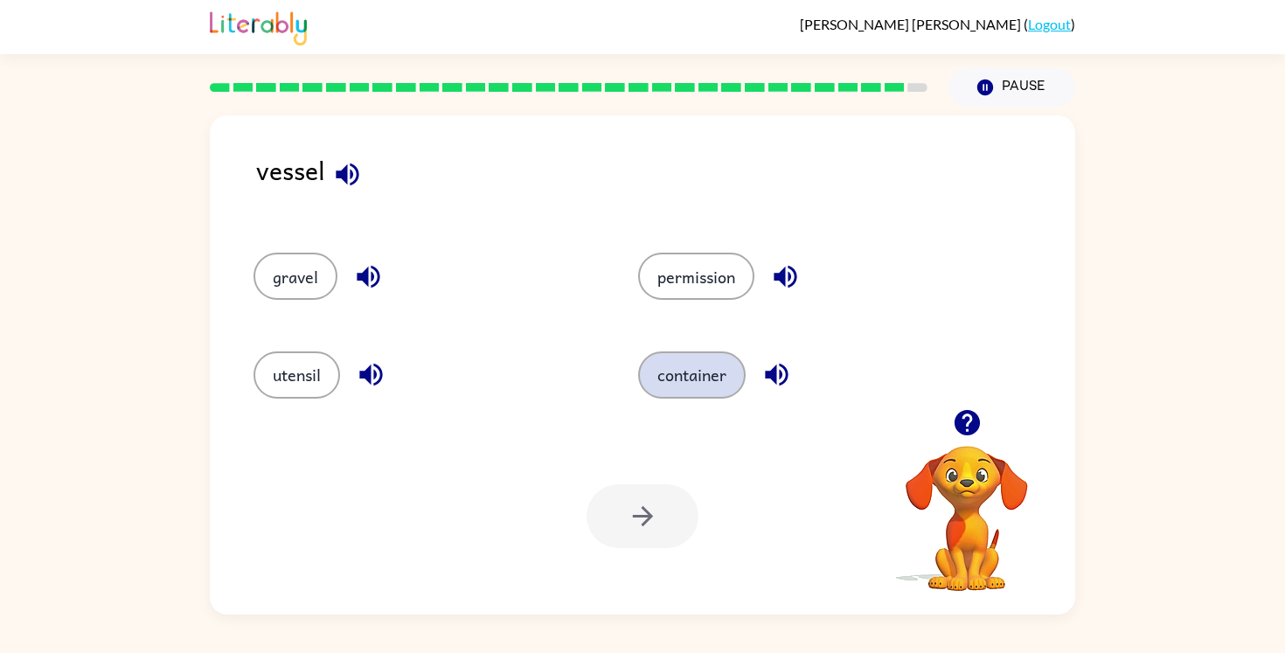
click at [692, 385] on button "container" at bounding box center [691, 374] width 107 height 47
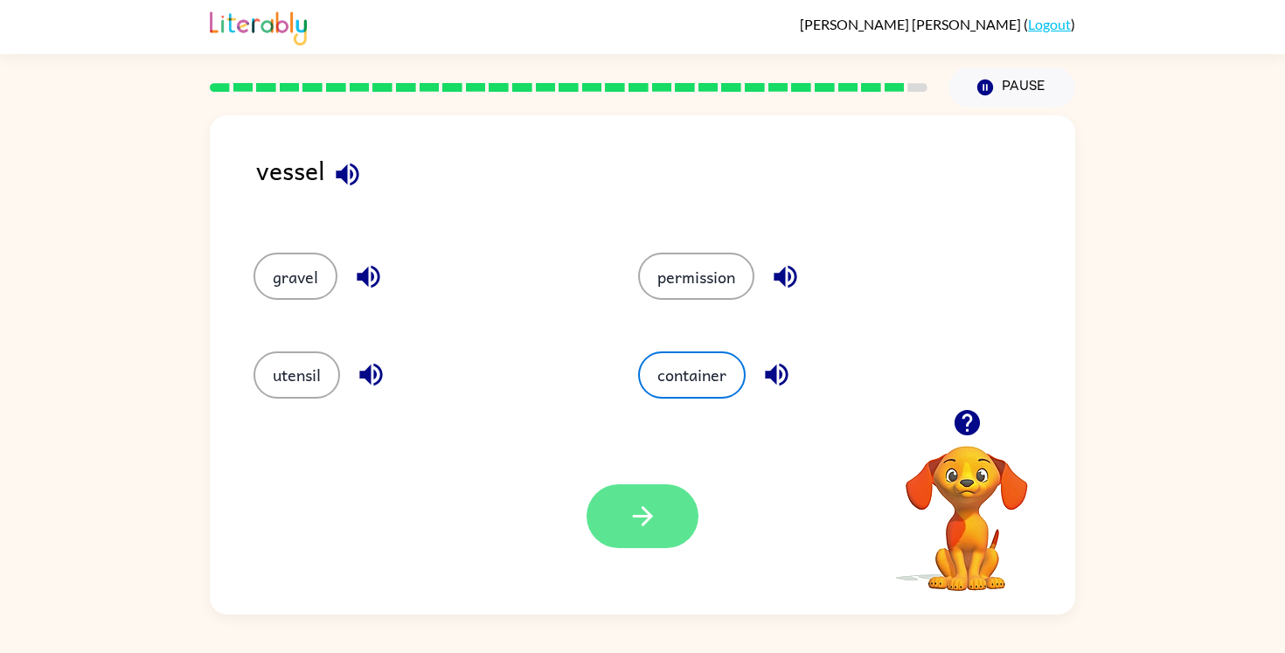
click at [650, 527] on icon "button" at bounding box center [643, 516] width 31 height 31
